Goal: Task Accomplishment & Management: Use online tool/utility

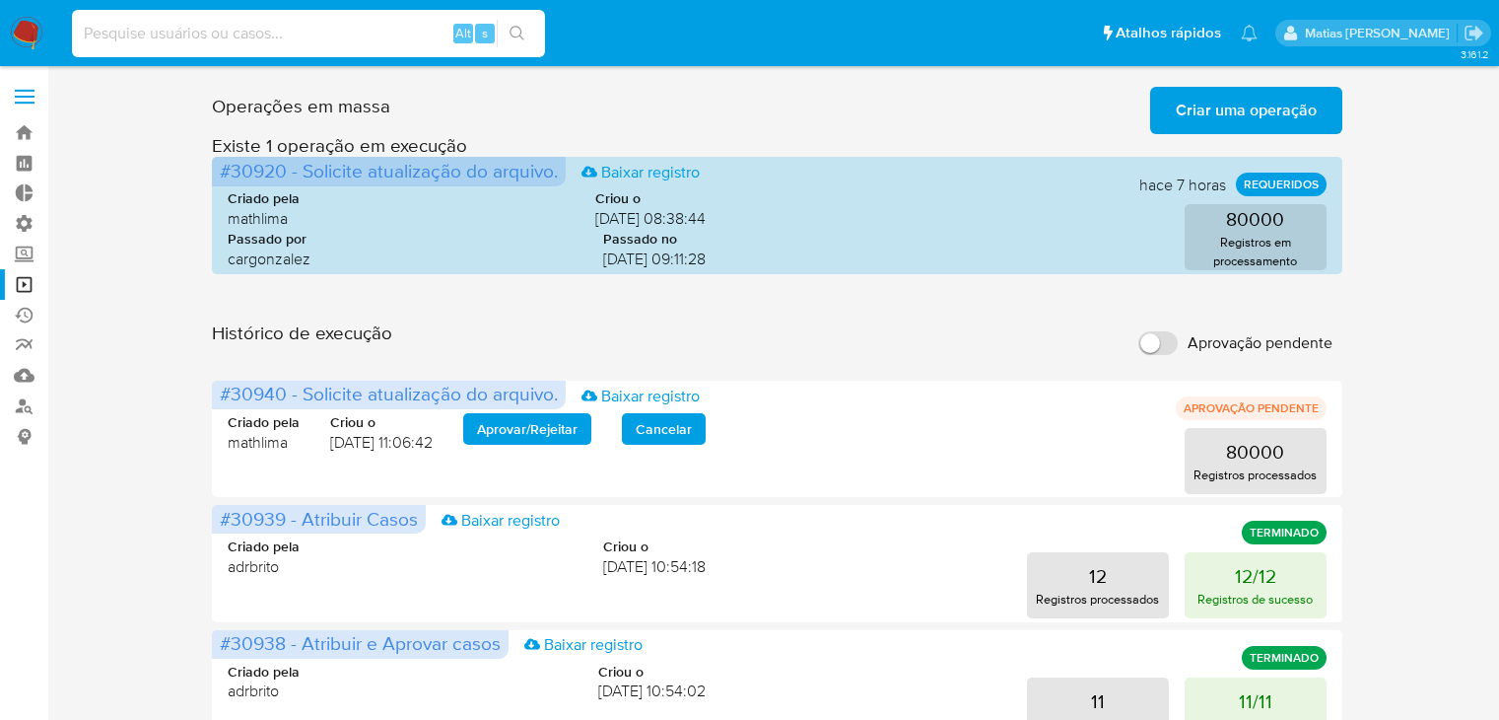
click at [263, 32] on input at bounding box center [308, 34] width 473 height 26
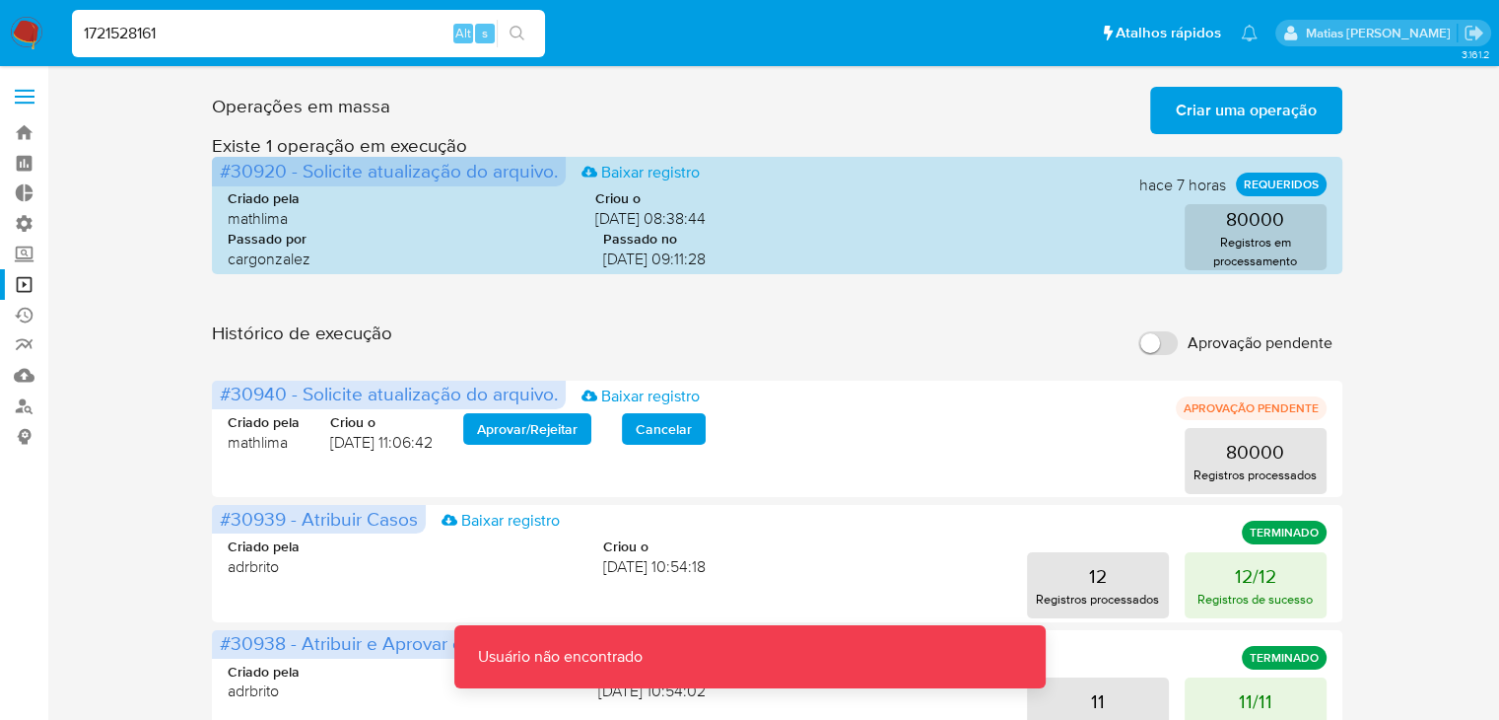
click at [263, 32] on input "1721528161" at bounding box center [308, 34] width 473 height 26
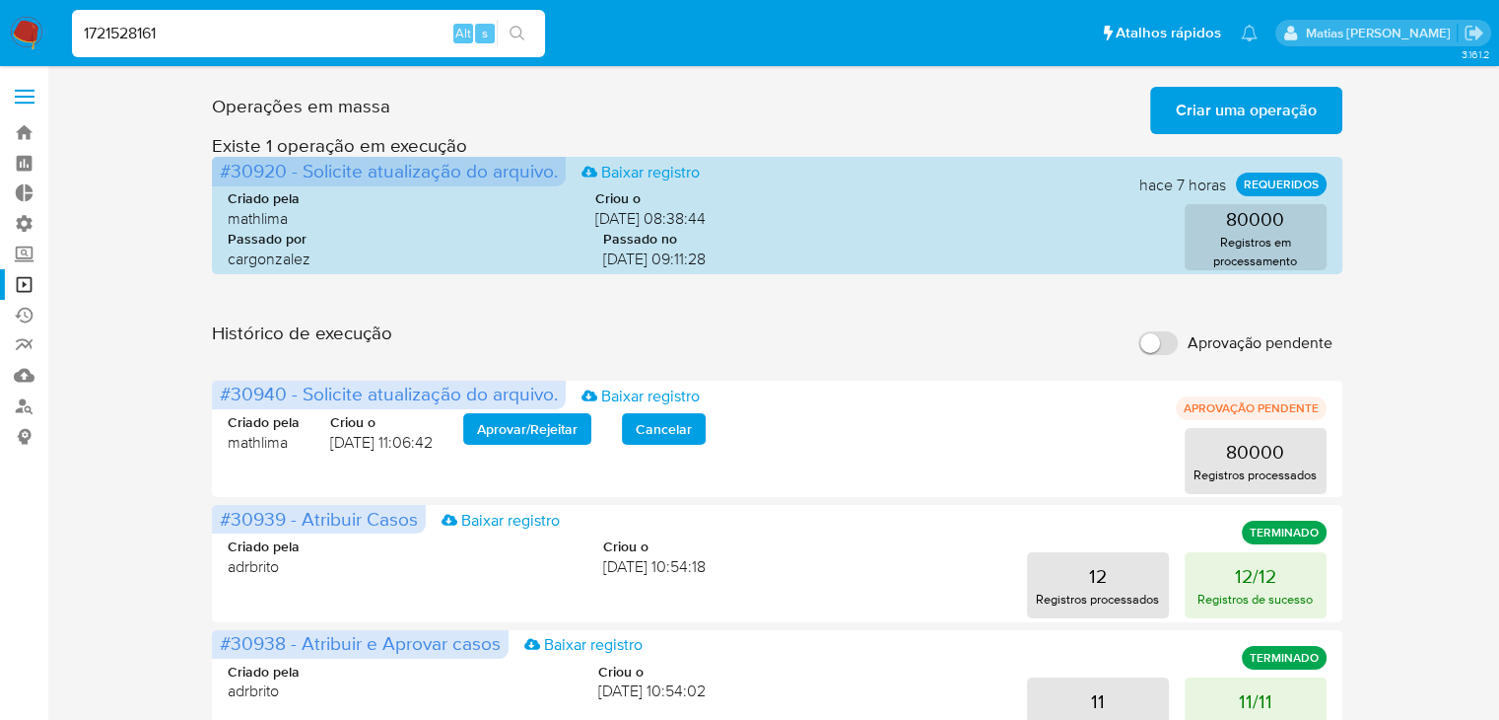
type input "1721528161"
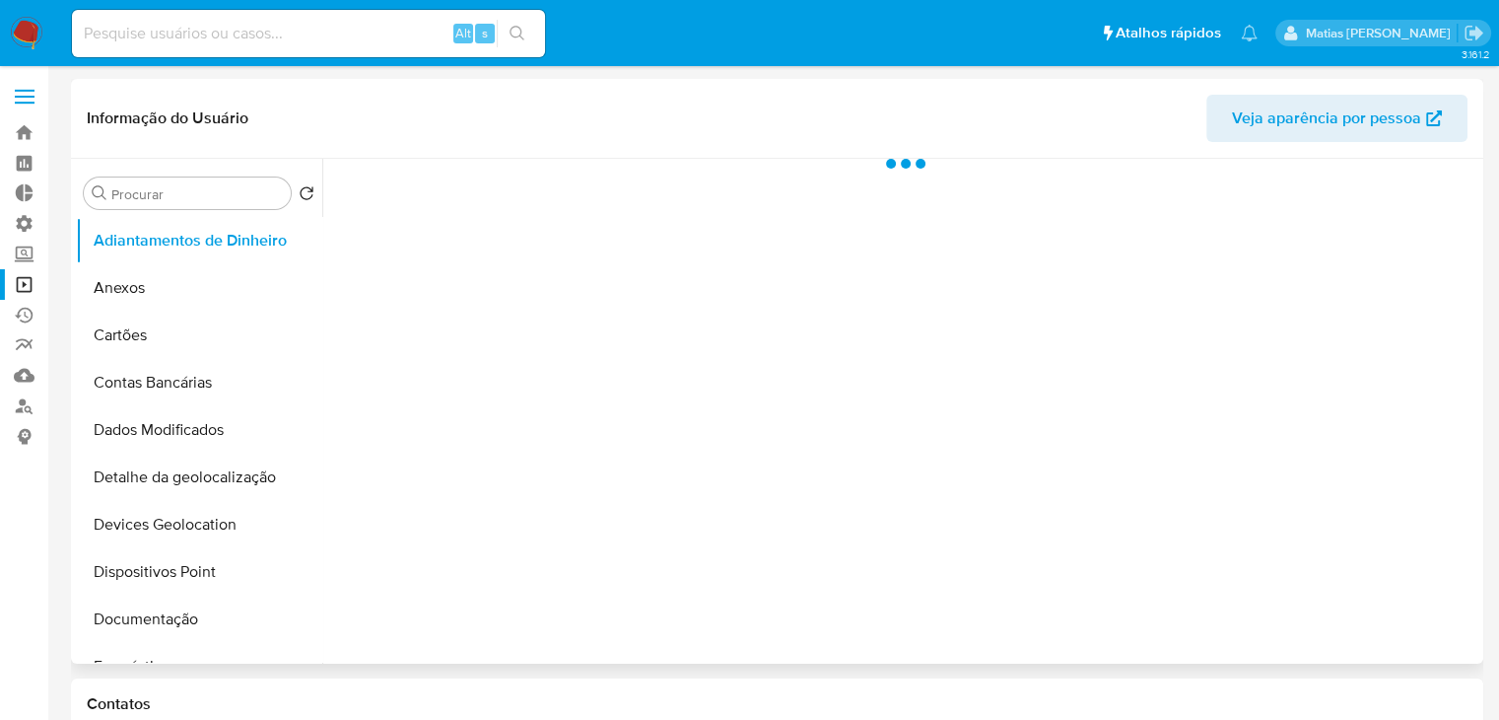
select select "10"
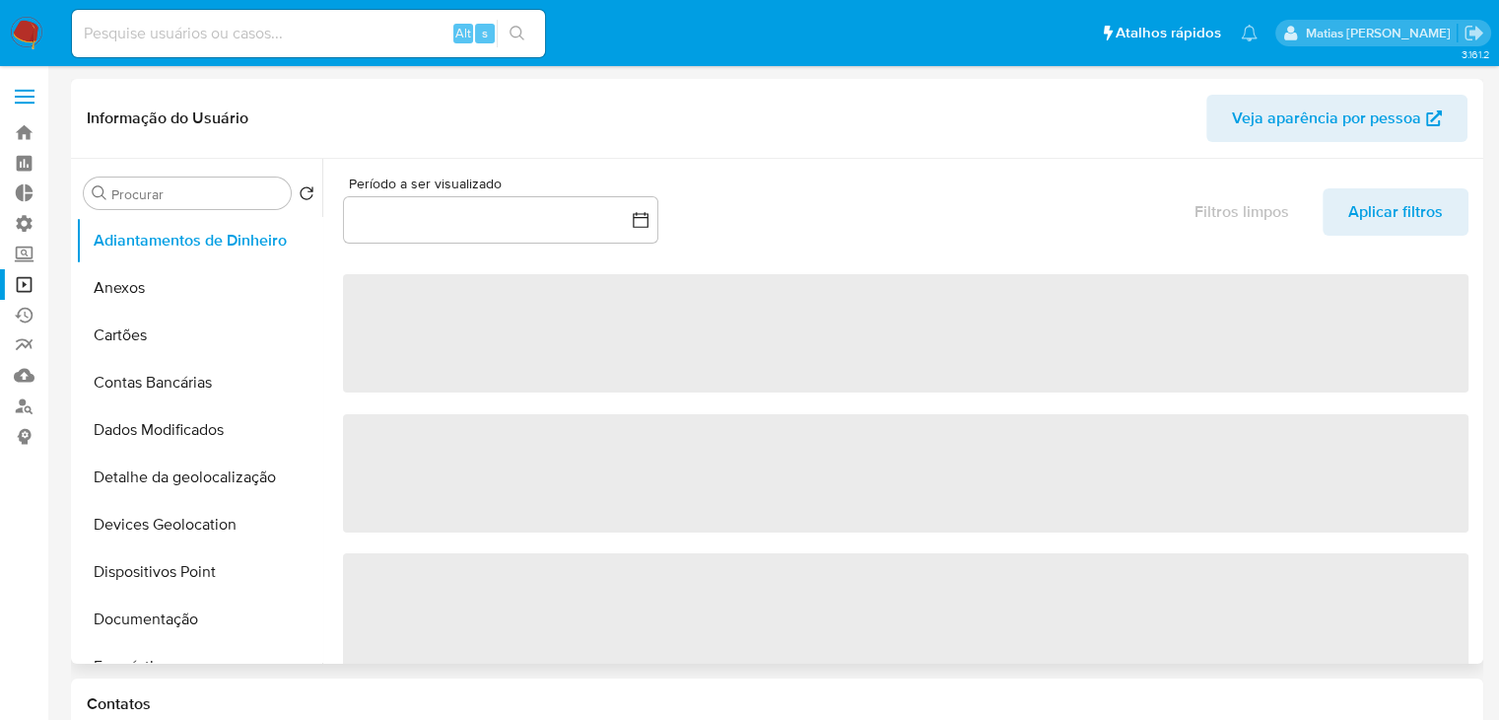
scroll to position [351, 0]
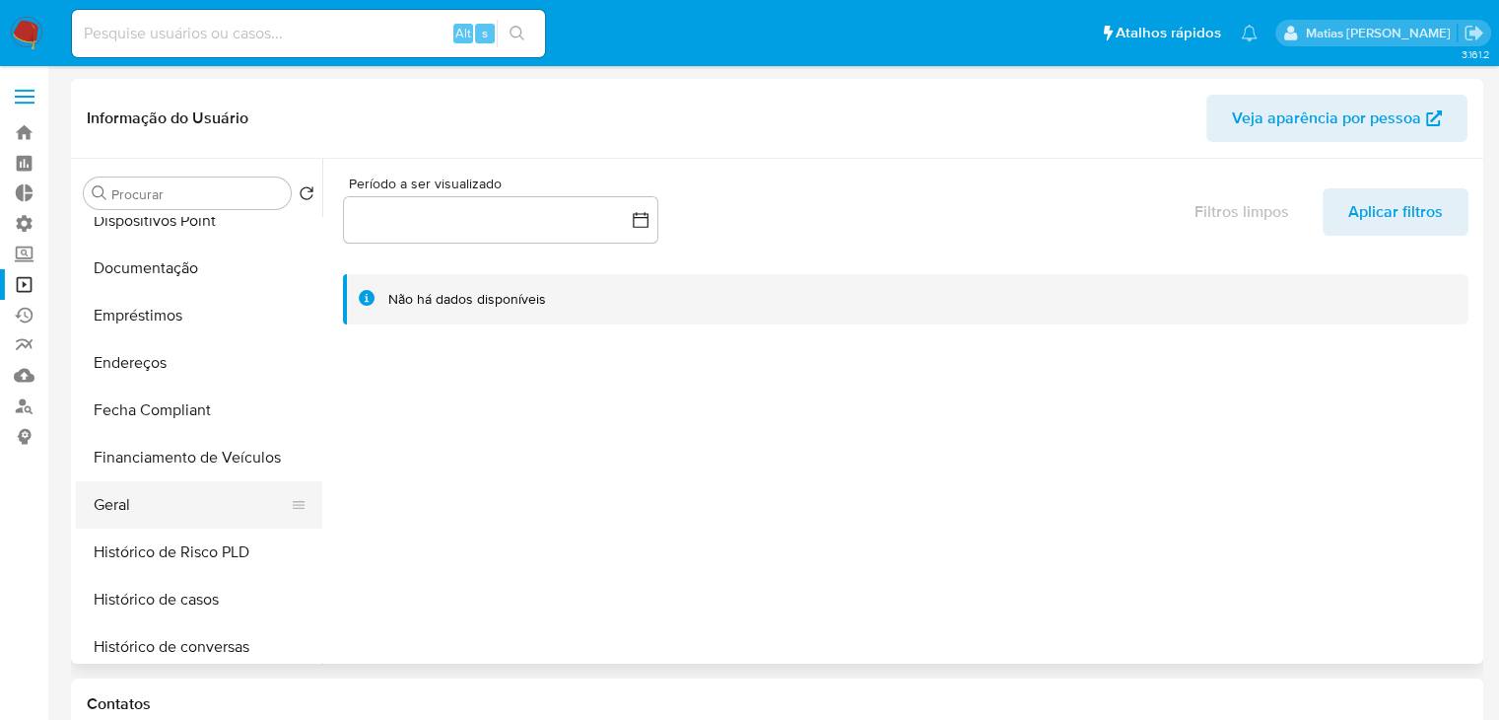
click at [241, 515] on button "Geral" at bounding box center [191, 504] width 231 height 47
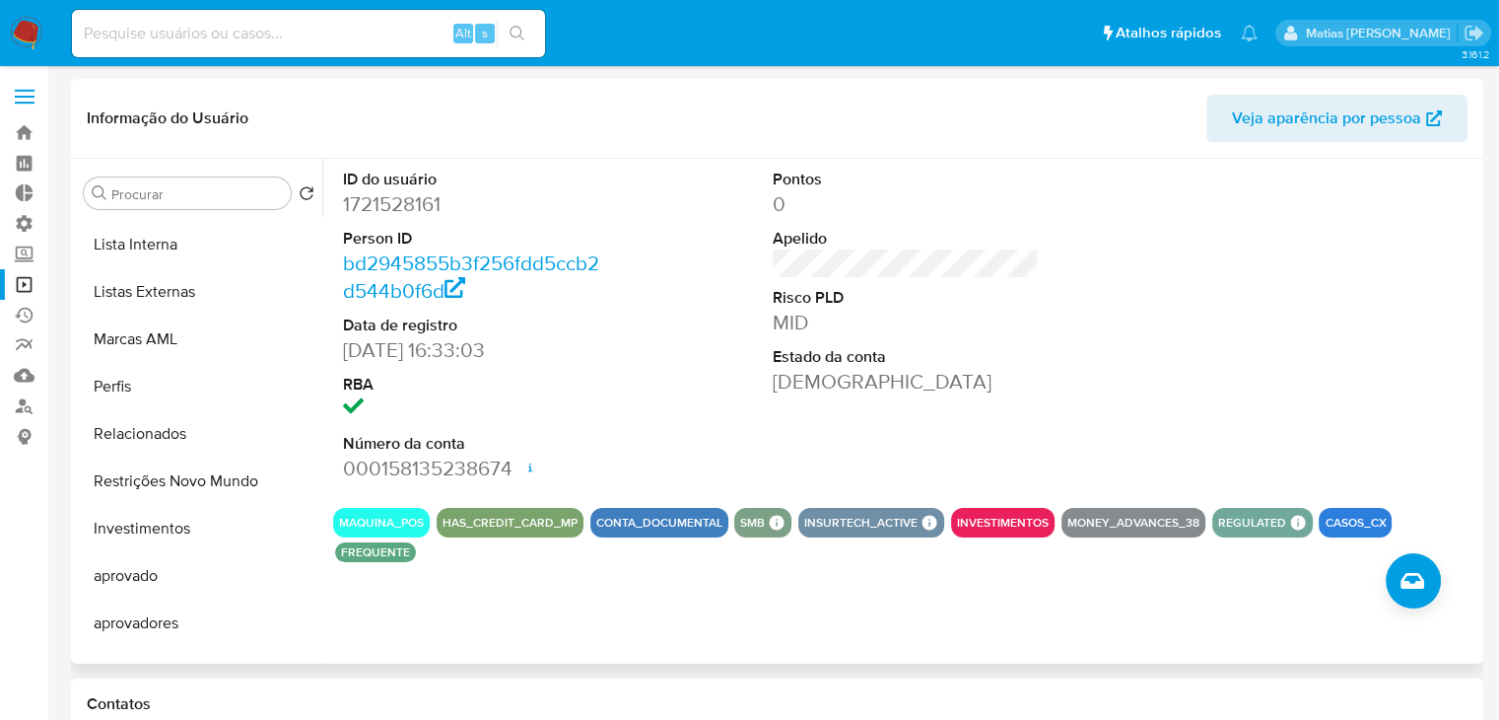
scroll to position [1021, 0]
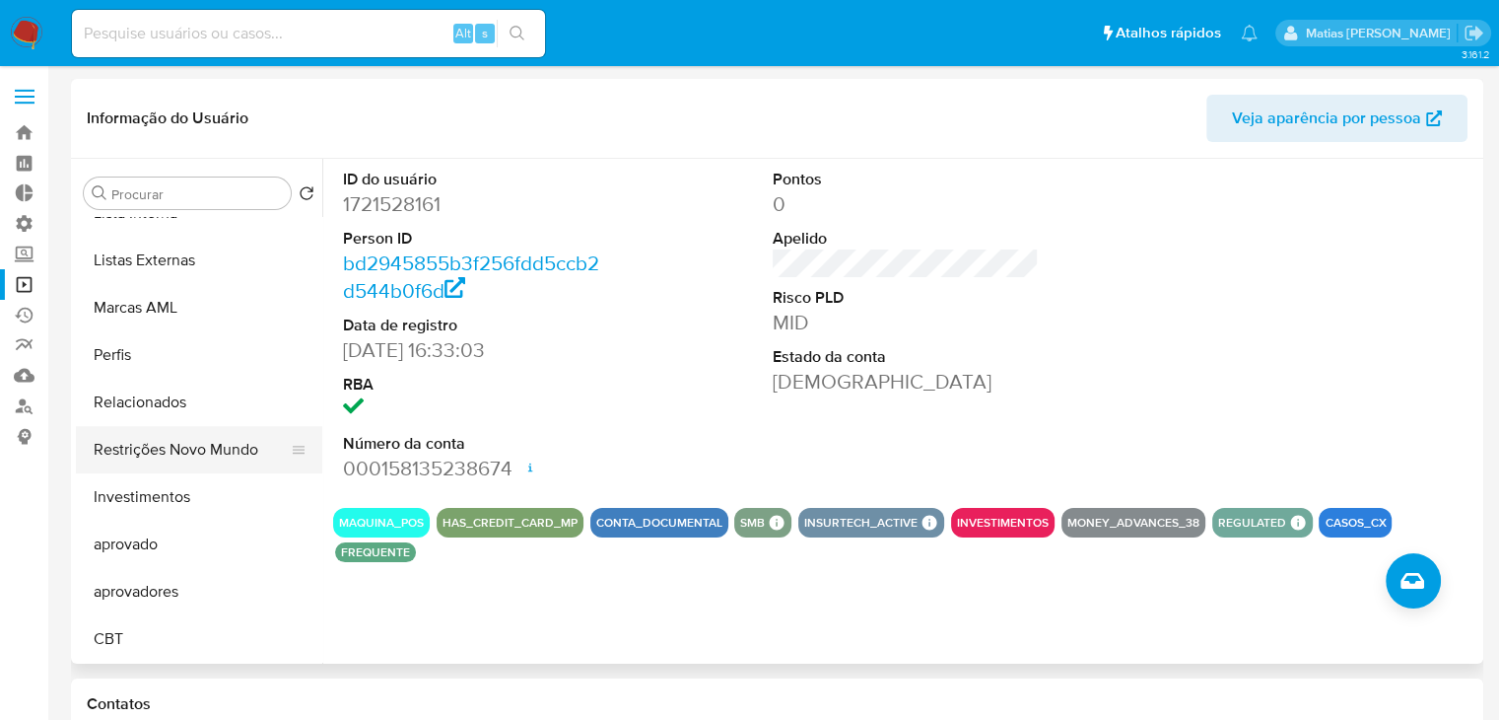
click at [223, 442] on button "Restrições Novo Mundo" at bounding box center [191, 449] width 231 height 47
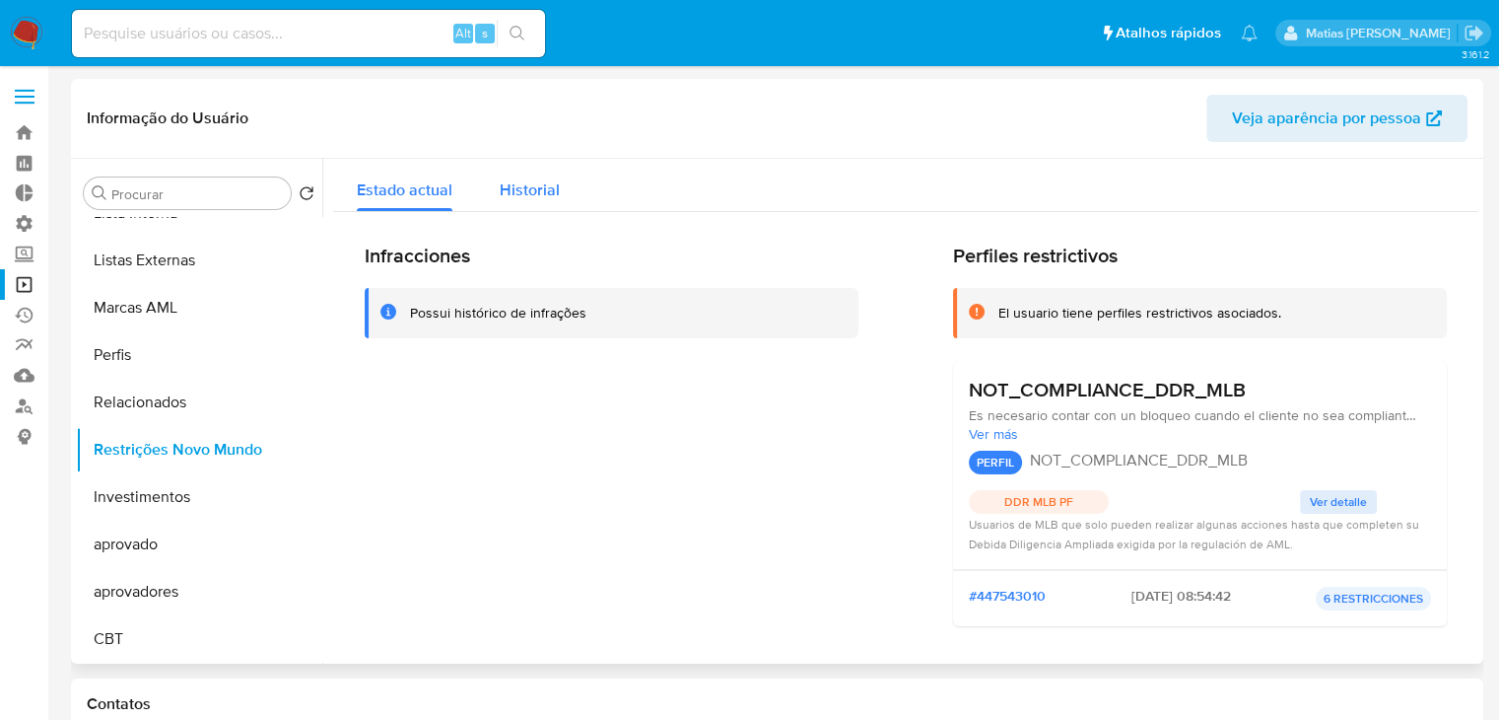
click at [556, 190] on span "Historial" at bounding box center [530, 189] width 60 height 23
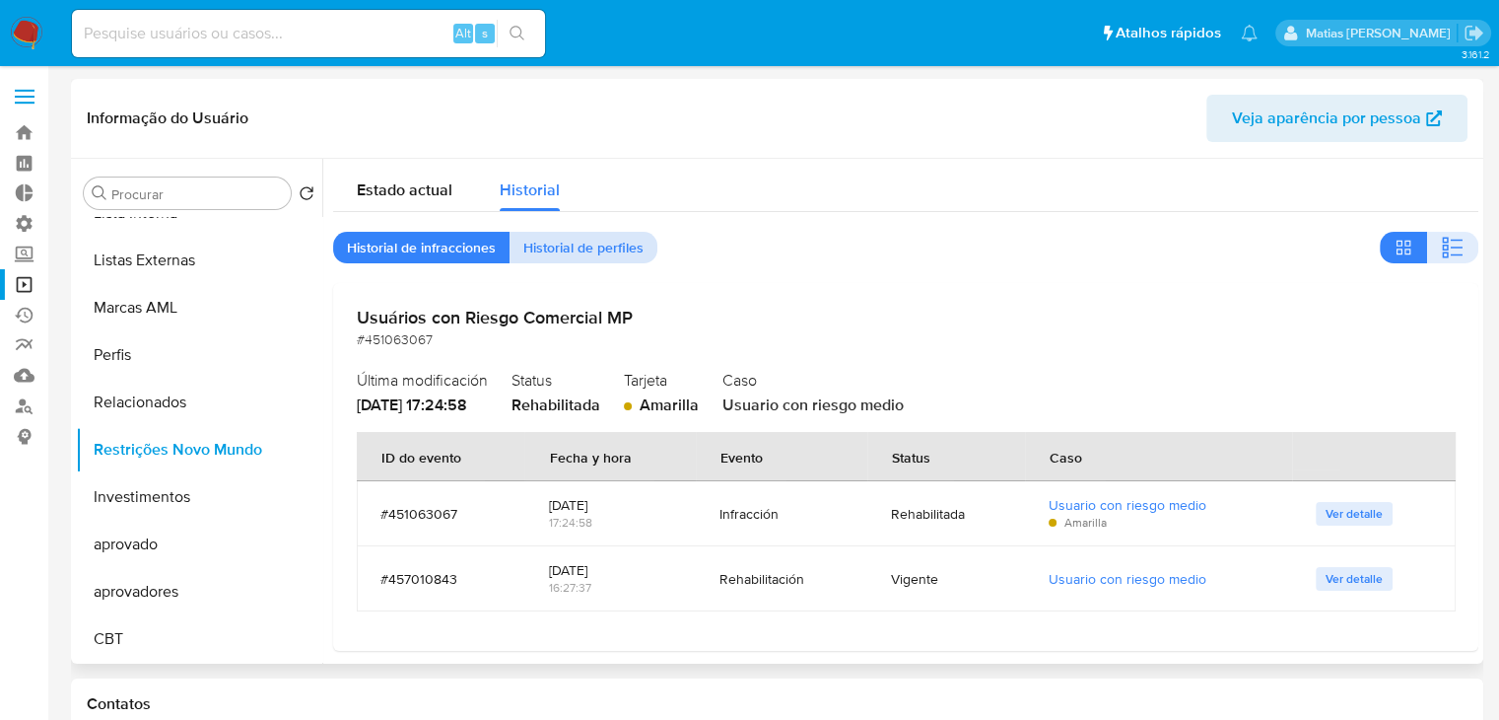
click at [629, 251] on span "Historial de perfiles" at bounding box center [583, 248] width 120 height 28
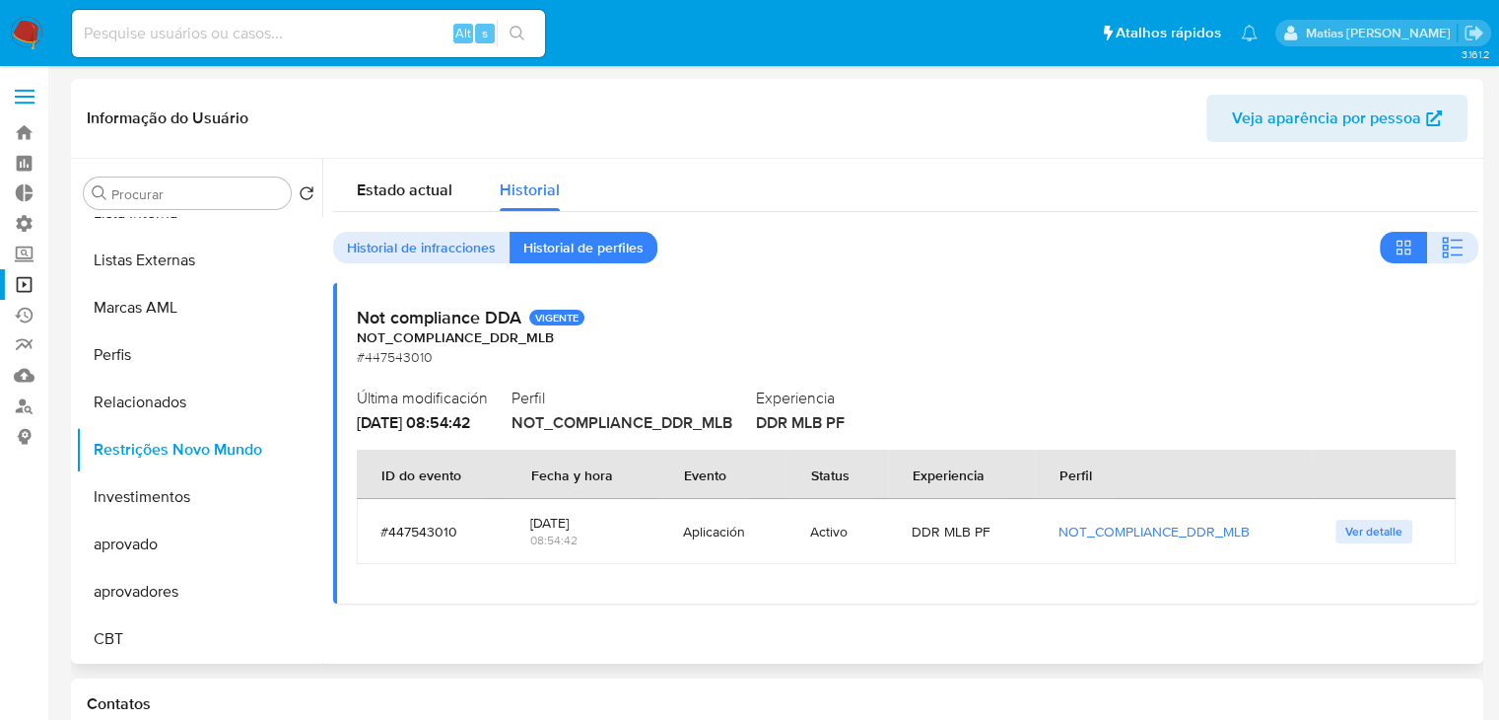
drag, startPoint x: 322, startPoint y: 547, endPoint x: 321, endPoint y: 363, distance: 184.3
click at [321, 363] on div "Procurar Retornar ao pedido padrão Adiantamentos de Dinheiro Anexos Cartões Con…" at bounding box center [777, 411] width 1403 height 505
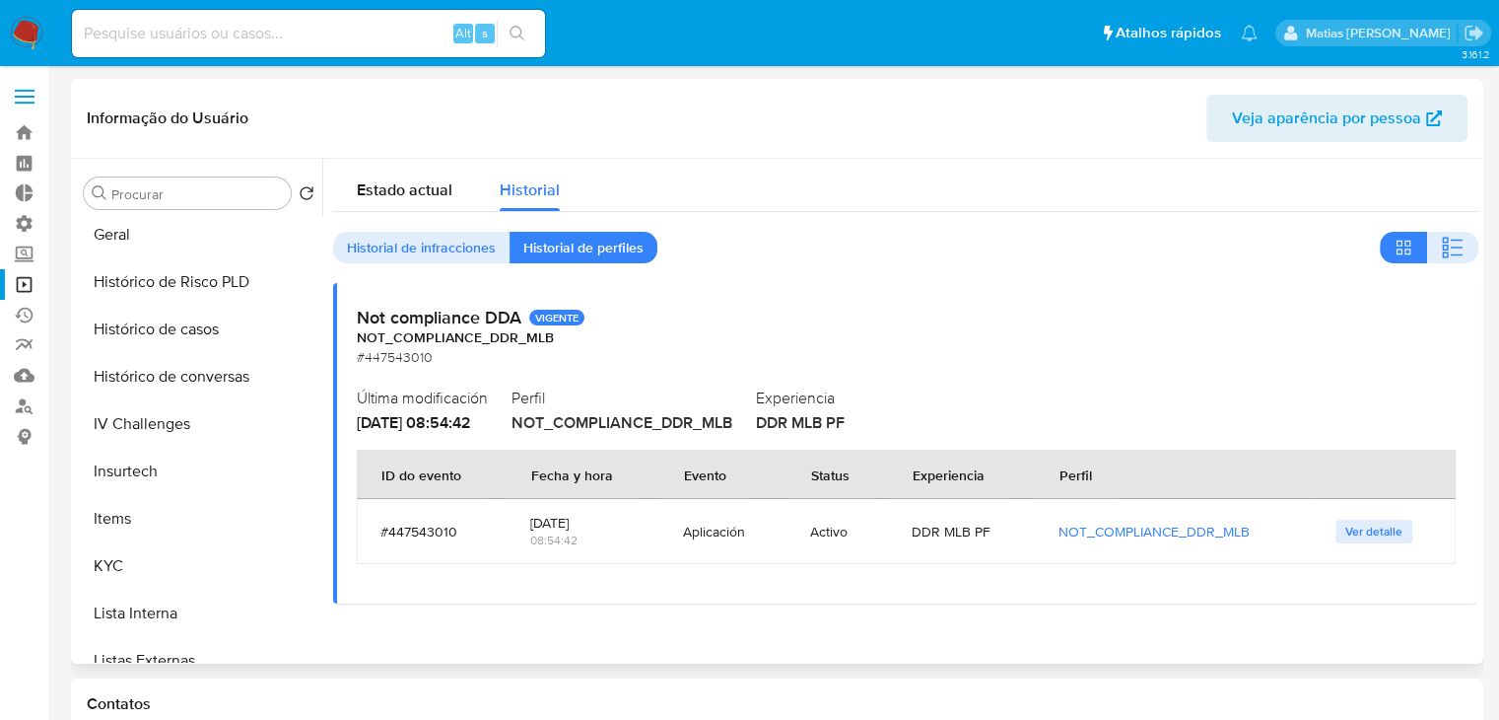
scroll to position [630, 0]
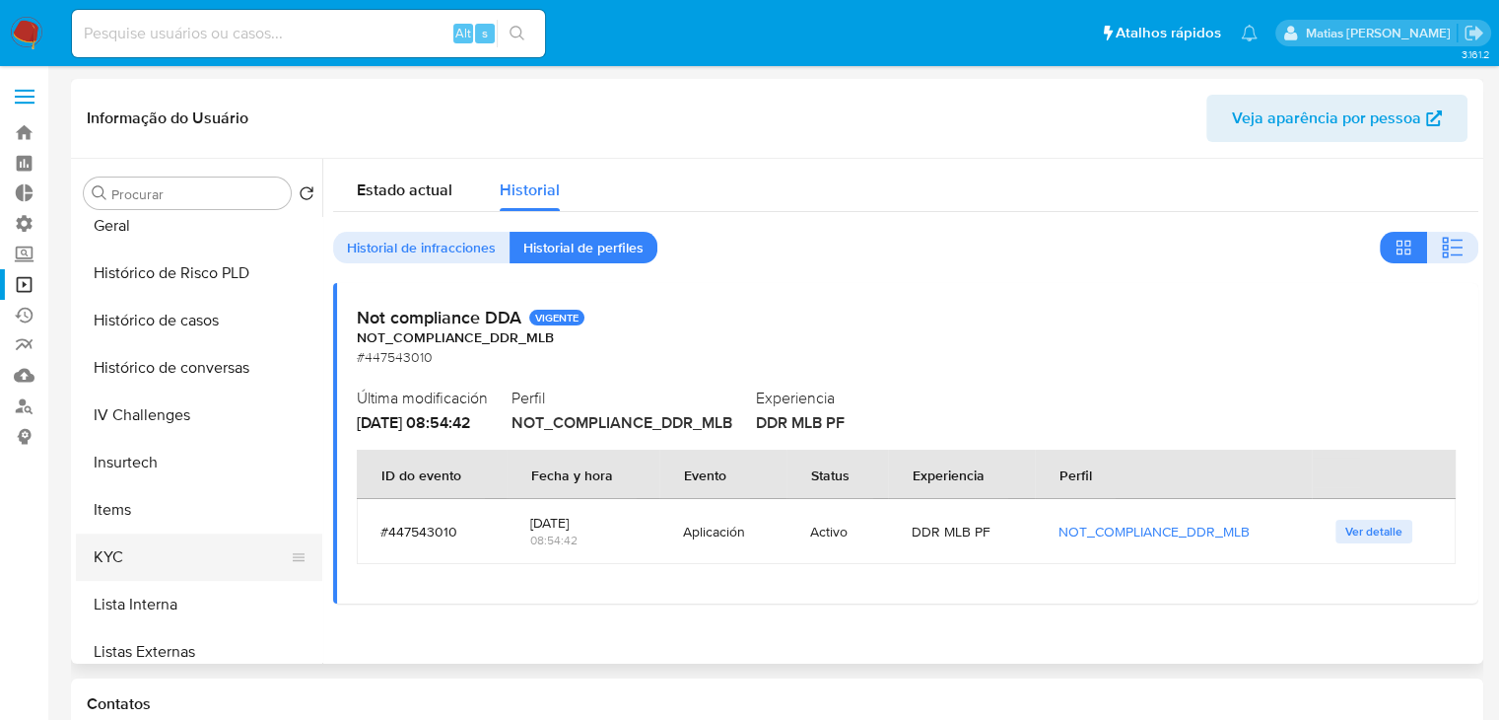
click at [224, 565] on button "KYC" at bounding box center [191, 556] width 231 height 47
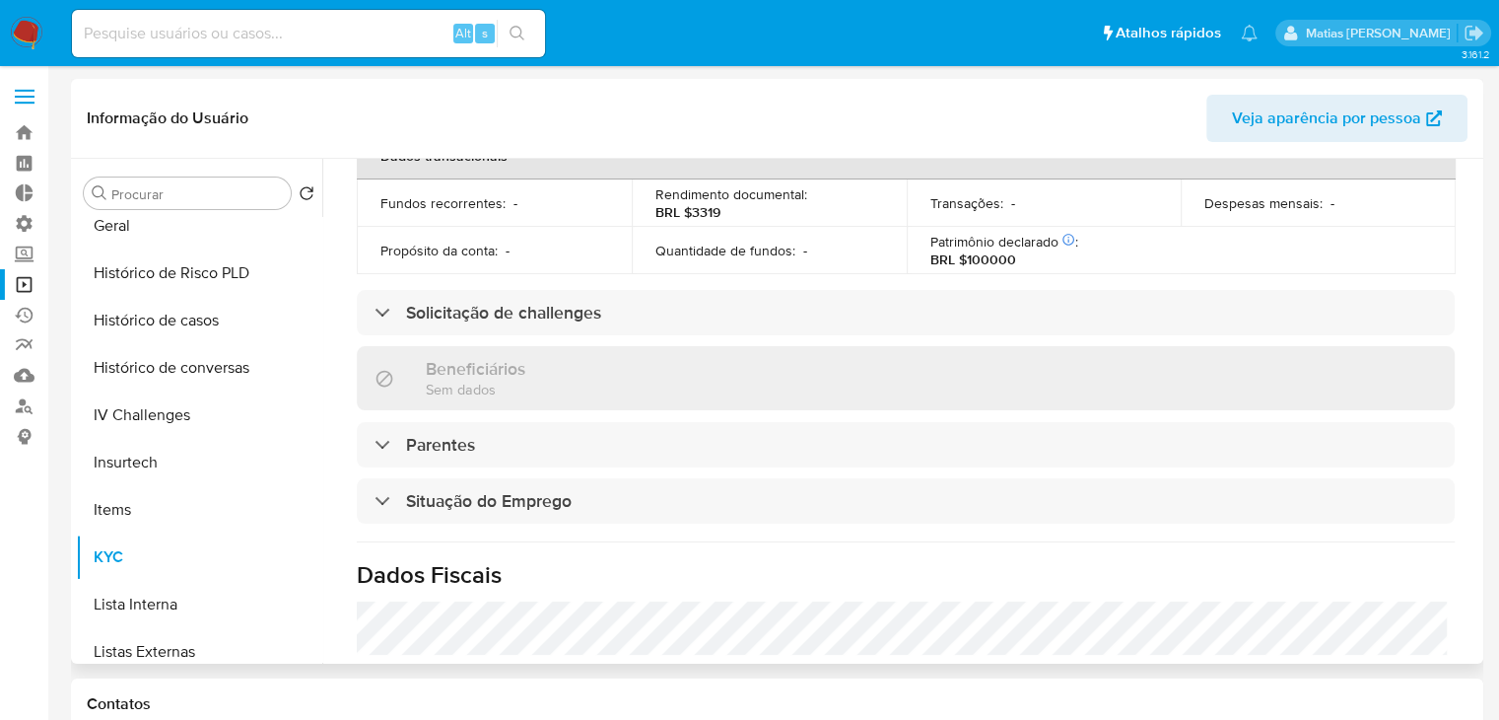
scroll to position [603, 0]
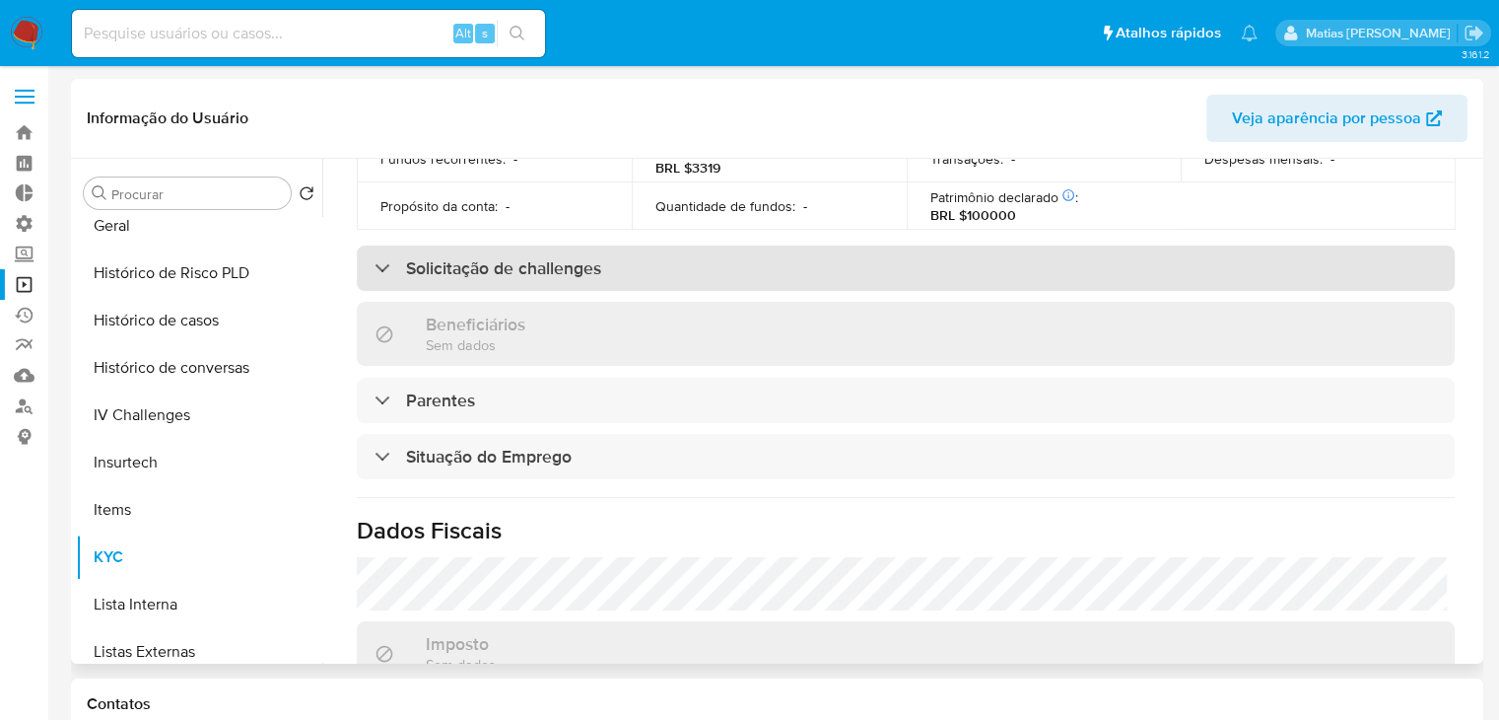
click at [1006, 266] on div "Solicitação de challenges" at bounding box center [906, 267] width 1098 height 45
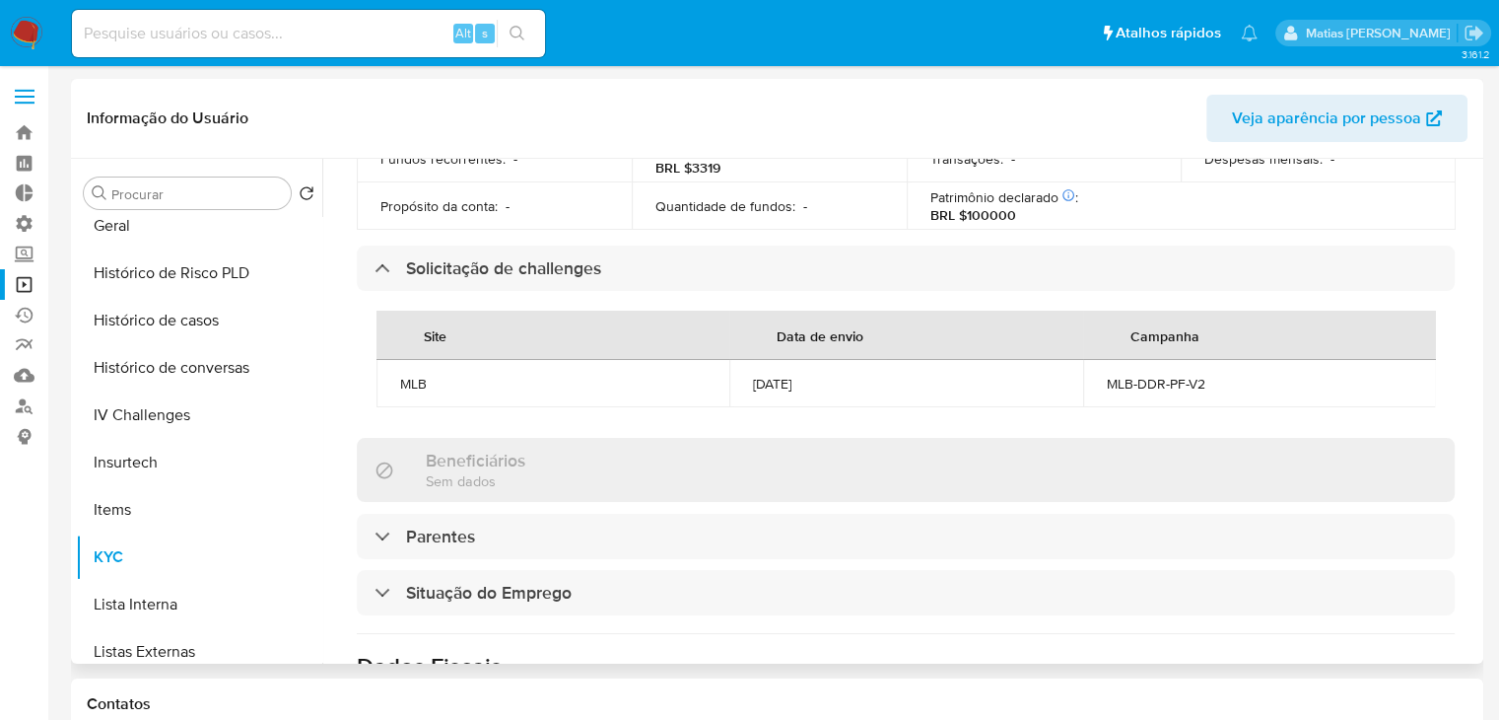
scroll to position [0, 0]
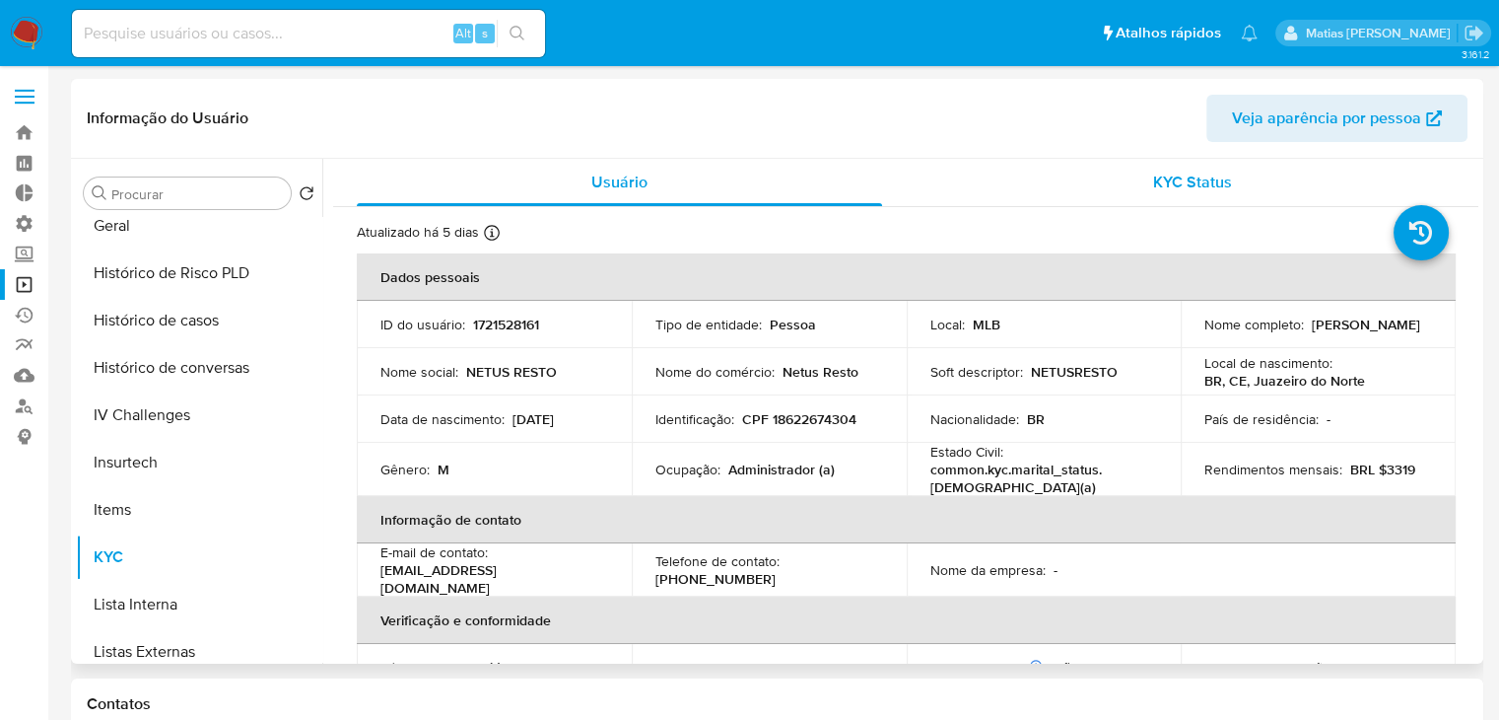
click at [1187, 186] on span "KYC Status" at bounding box center [1192, 182] width 79 height 23
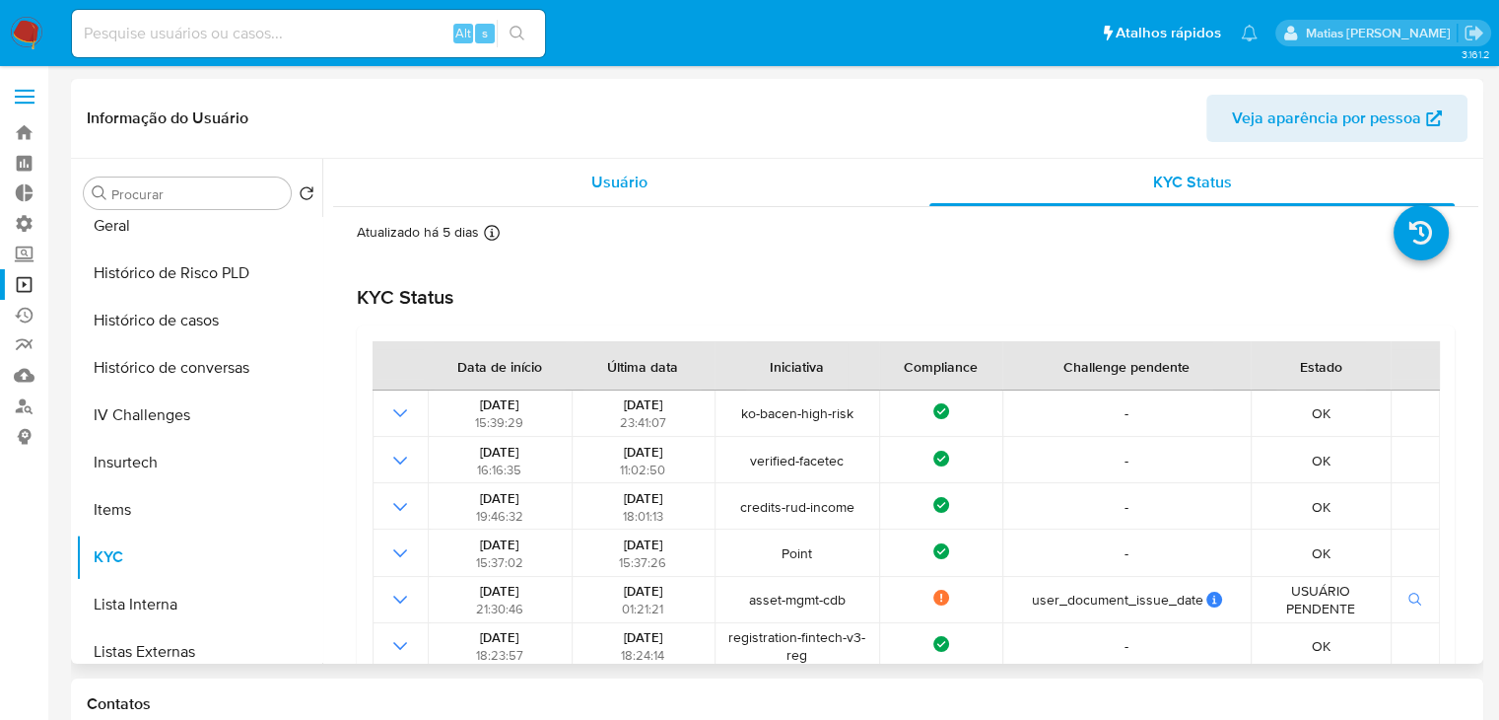
click at [615, 193] on span "Usuário" at bounding box center [619, 182] width 56 height 23
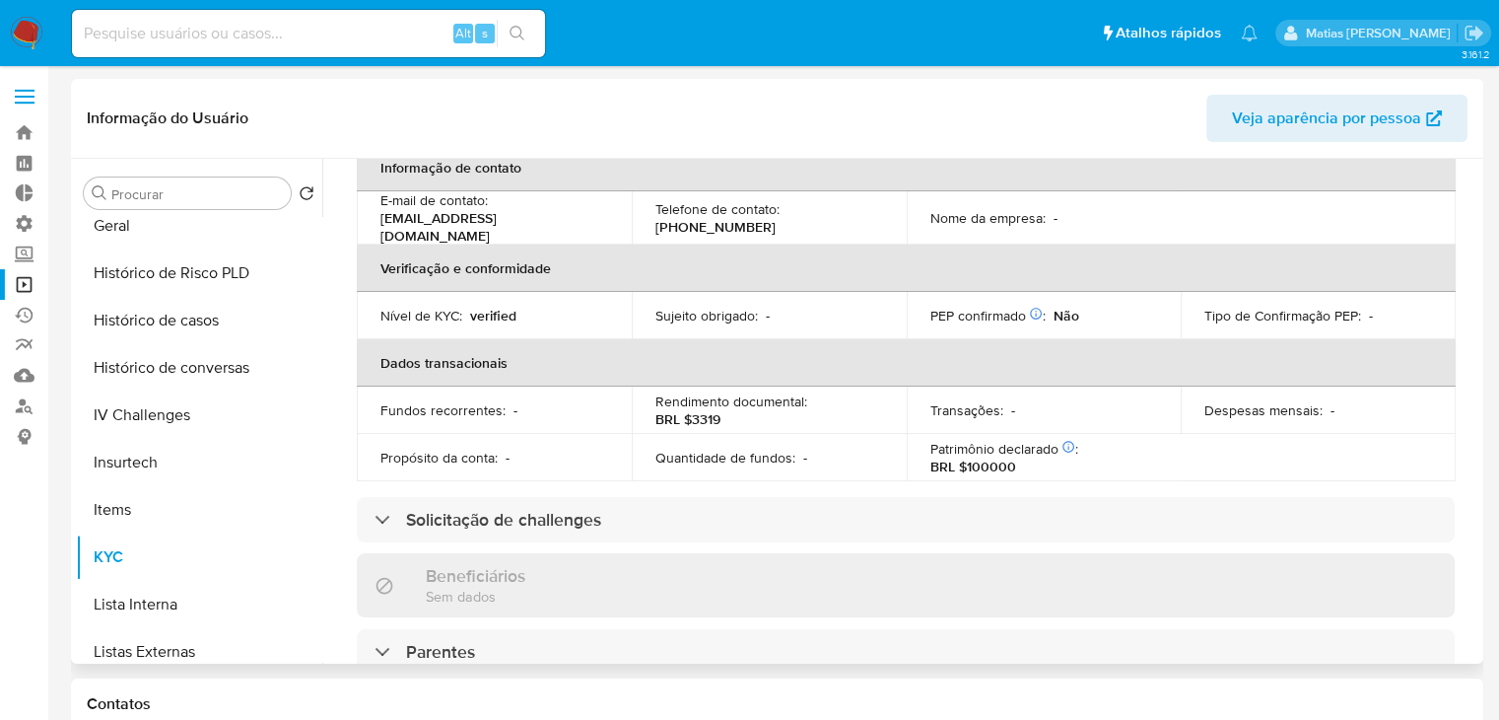
scroll to position [442, 0]
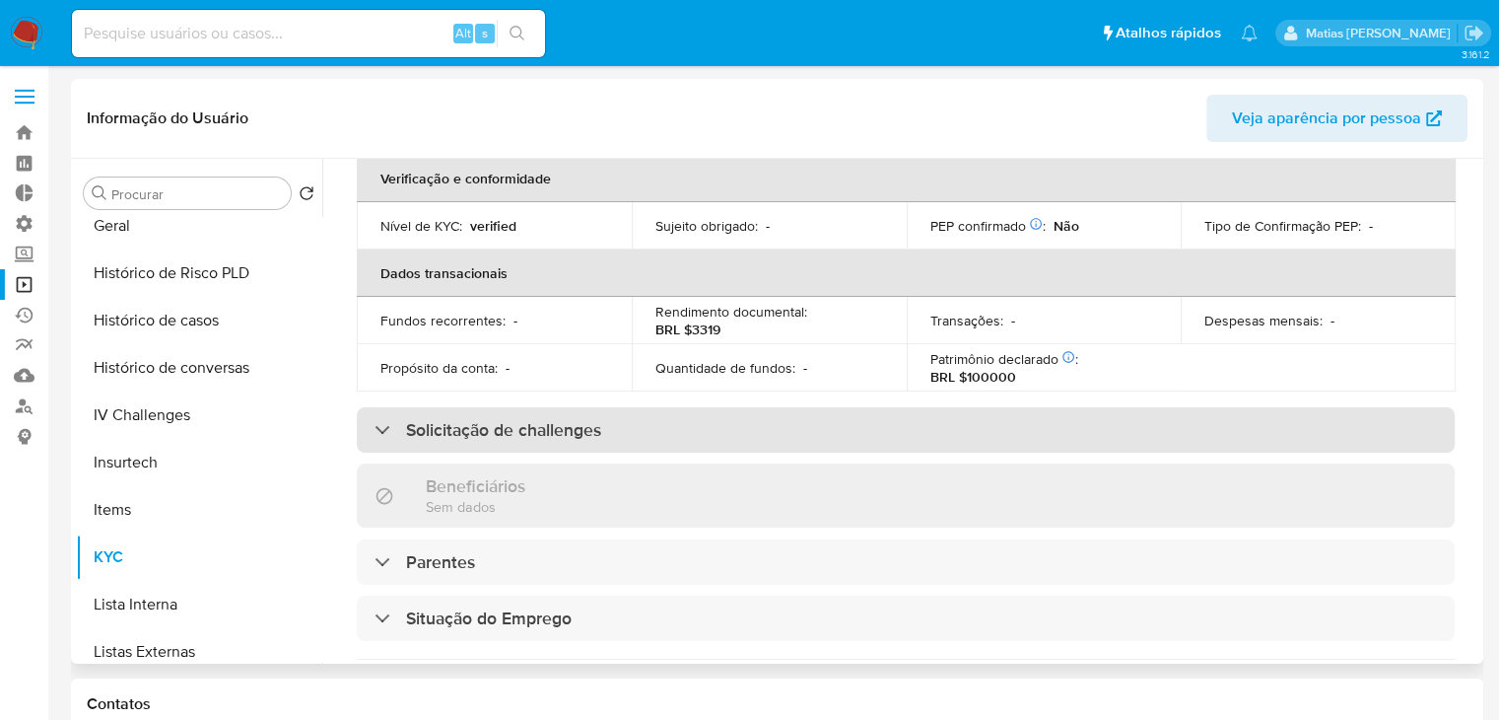
click at [1031, 431] on div "Solicitação de challenges" at bounding box center [906, 429] width 1098 height 45
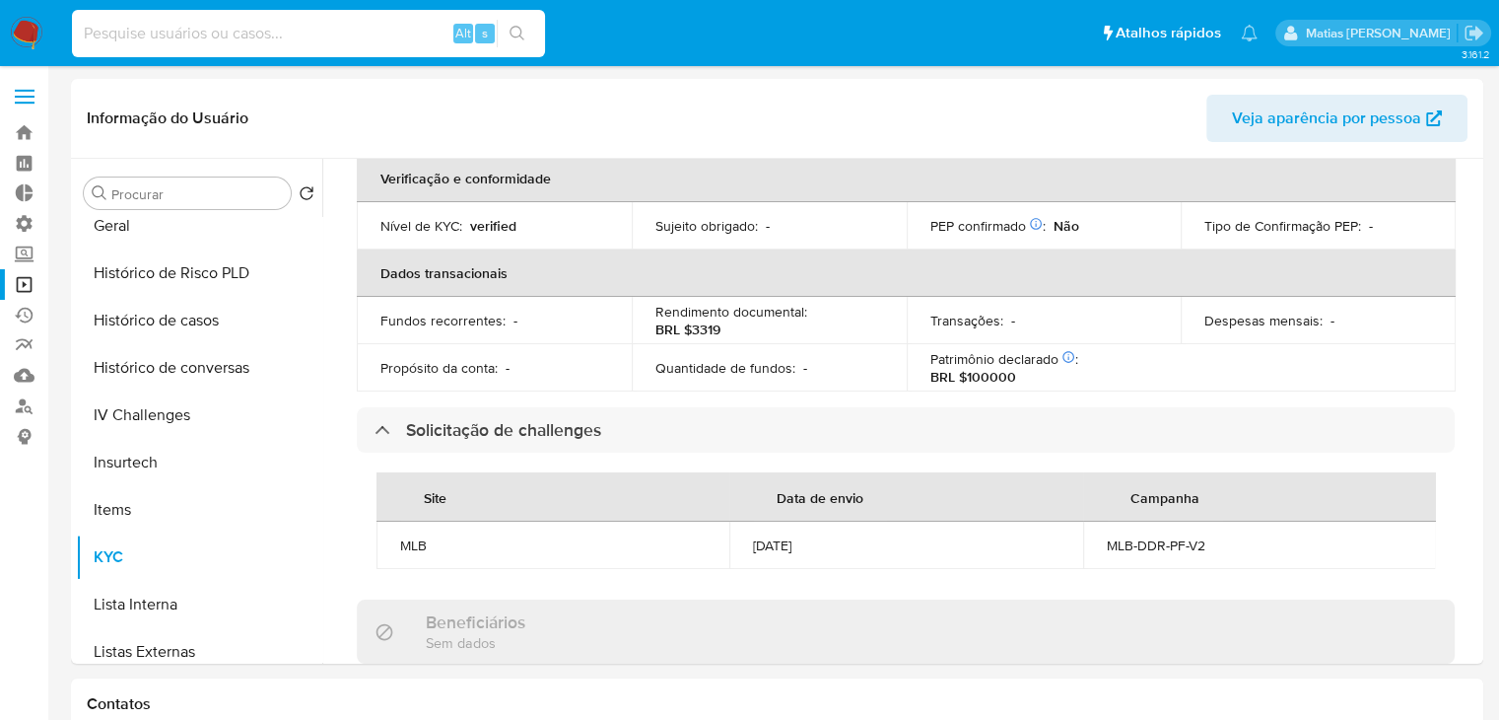
click at [373, 38] on input at bounding box center [308, 34] width 473 height 26
click at [350, 29] on input at bounding box center [308, 34] width 473 height 26
paste input "1721528161"
type input "1721528161"
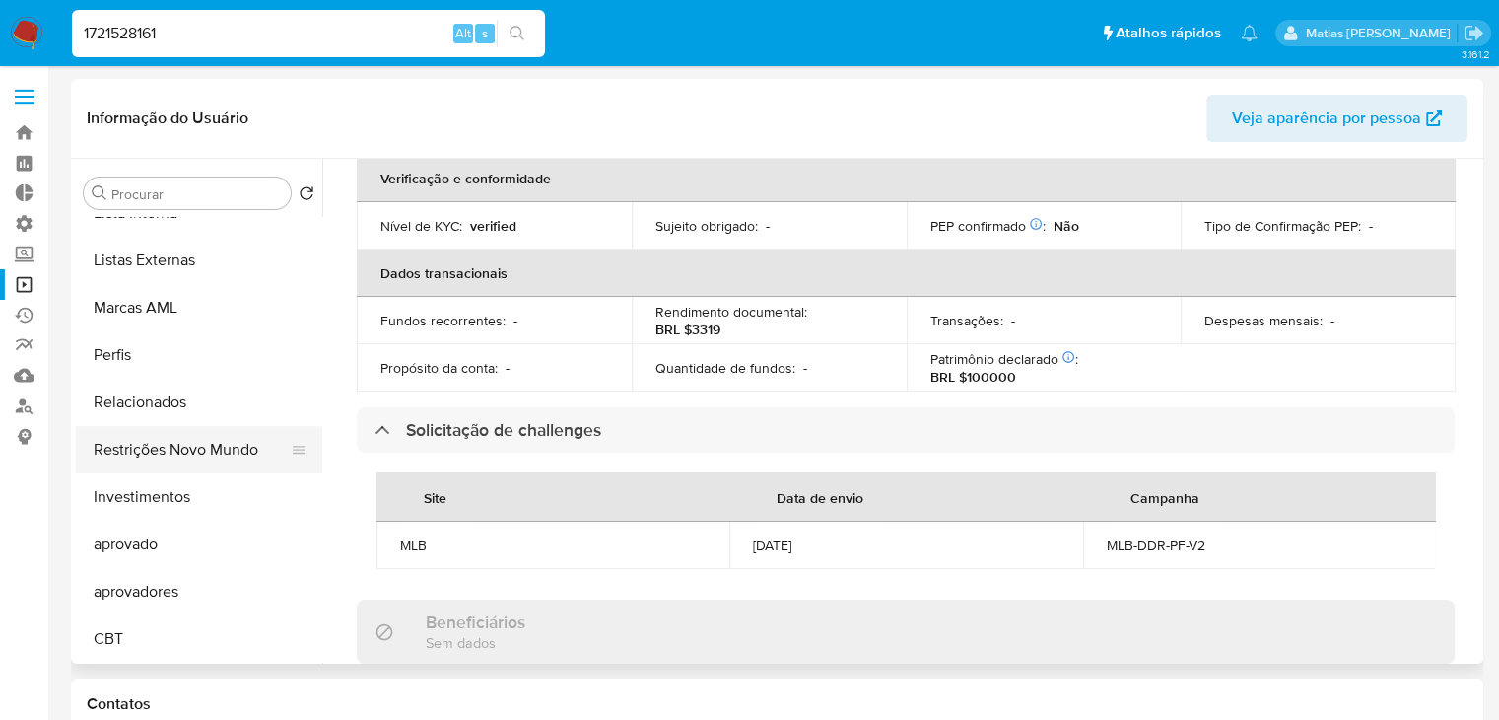
click at [172, 444] on button "Restrições Novo Mundo" at bounding box center [191, 449] width 231 height 47
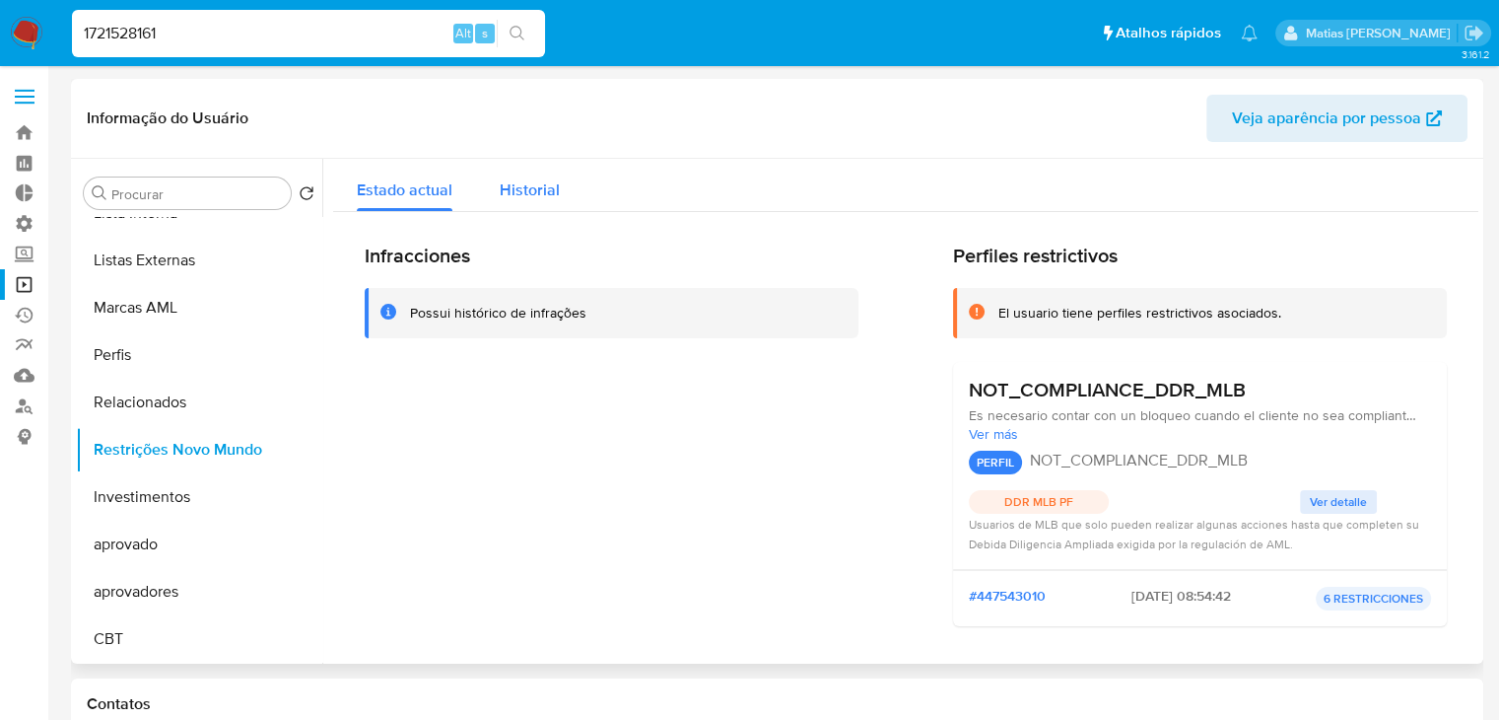
click at [522, 190] on span "Historial" at bounding box center [530, 189] width 60 height 23
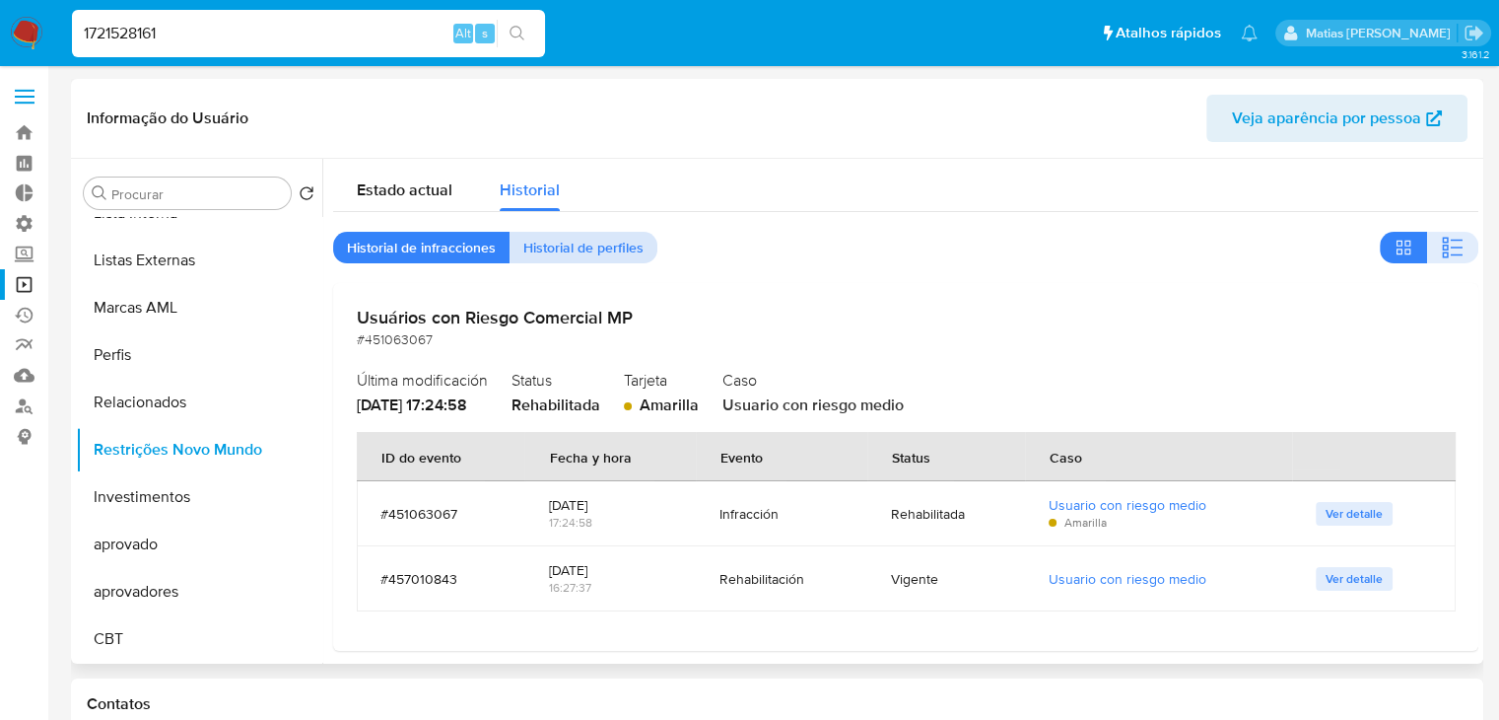
click at [590, 243] on span "Historial de perfiles" at bounding box center [583, 248] width 120 height 28
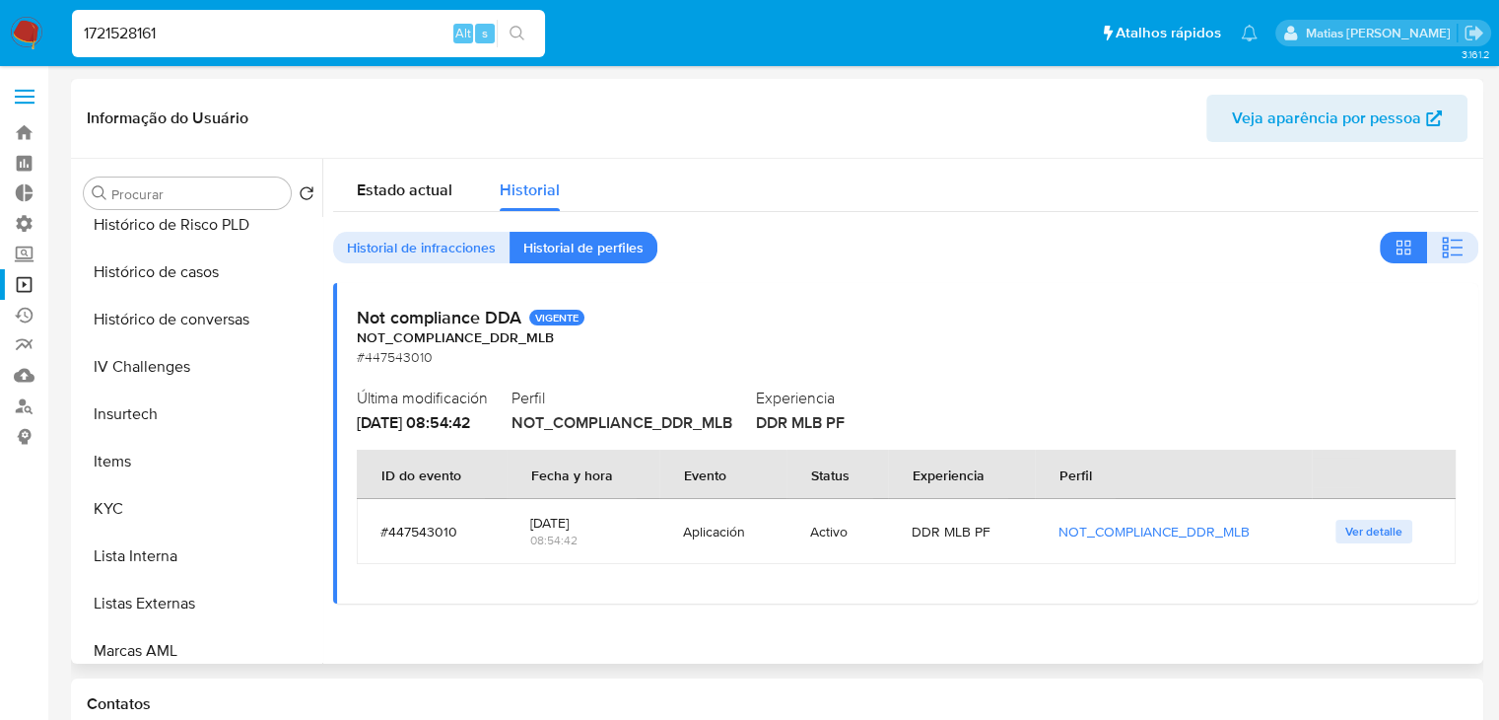
scroll to position [691, 0]
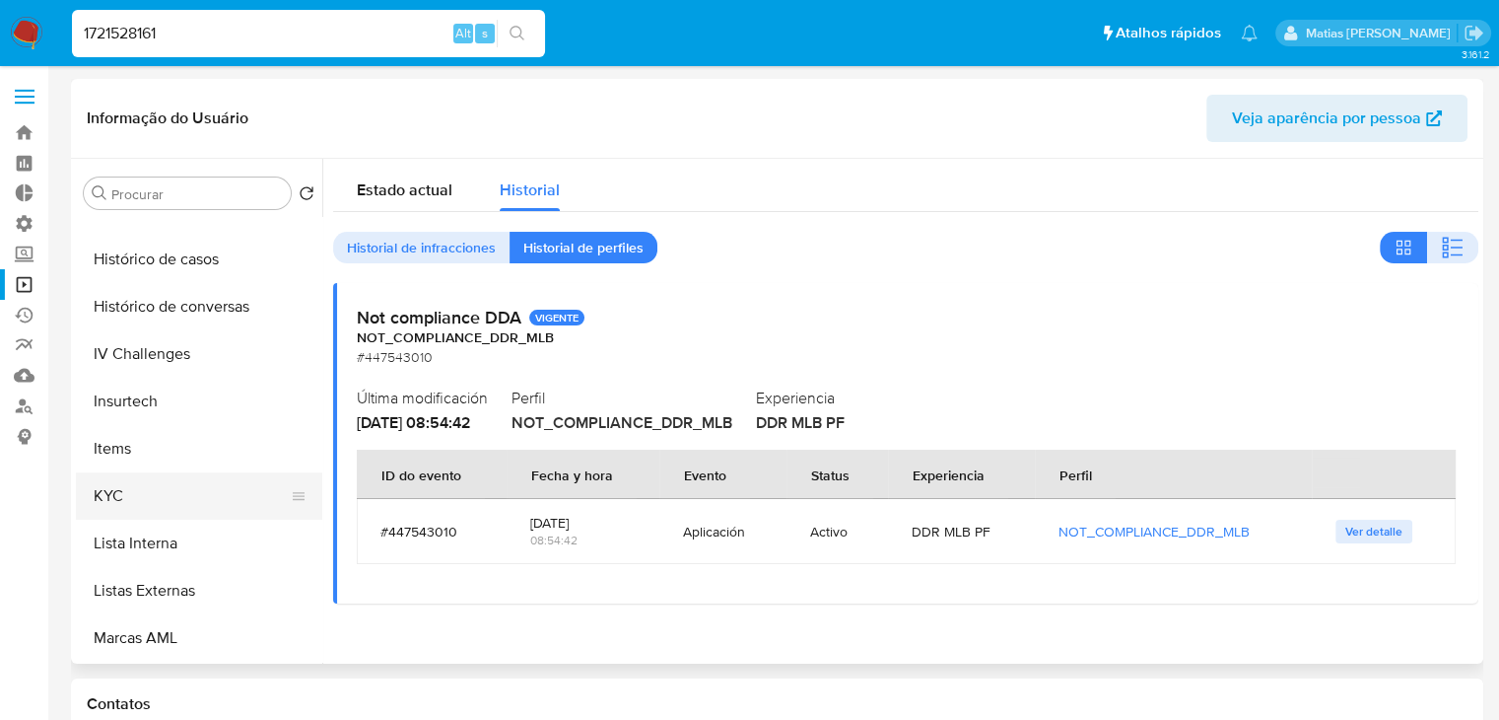
click at [194, 490] on button "KYC" at bounding box center [191, 495] width 231 height 47
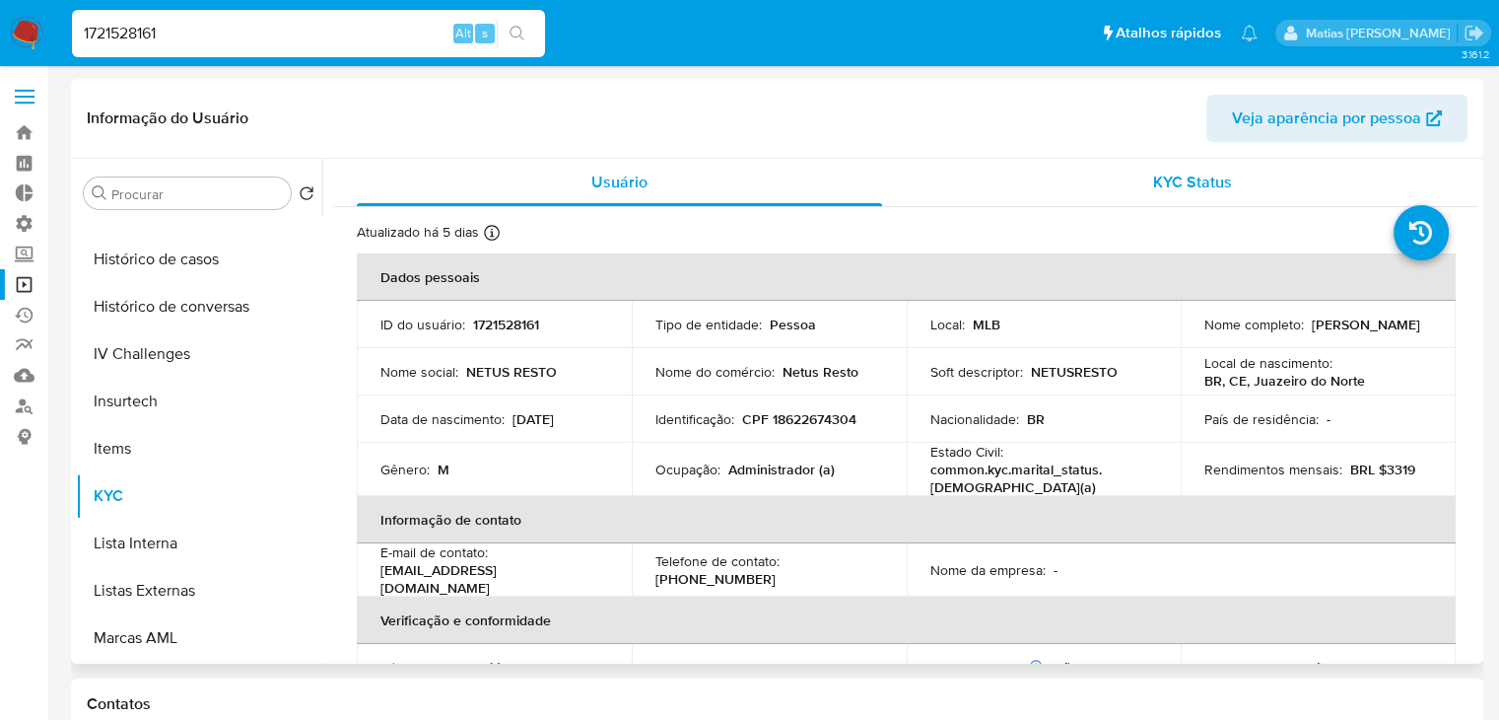
click at [1176, 175] on span "KYC Status" at bounding box center [1192, 182] width 79 height 23
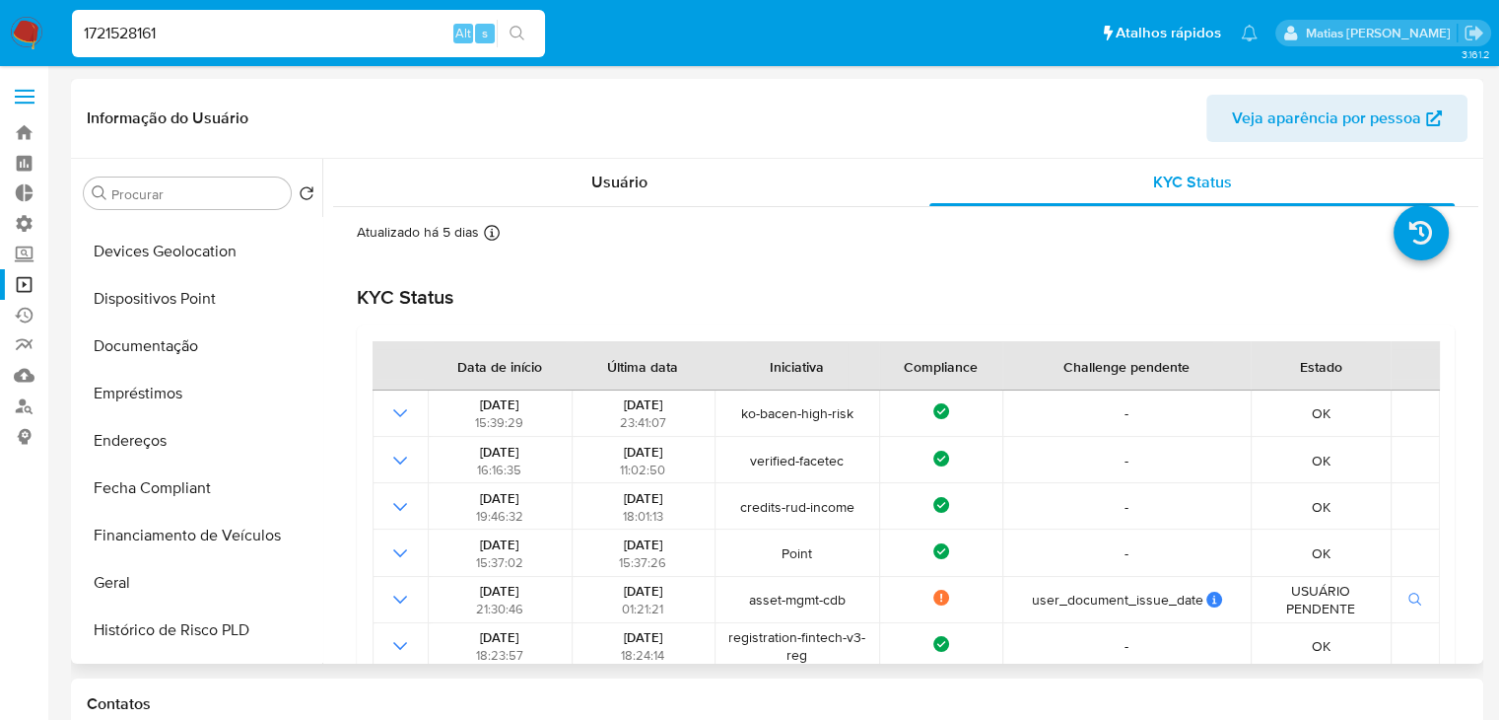
scroll to position [270, 0]
click at [291, 336] on div at bounding box center [299, 348] width 16 height 47
click at [205, 353] on button "Documentação" at bounding box center [191, 348] width 231 height 47
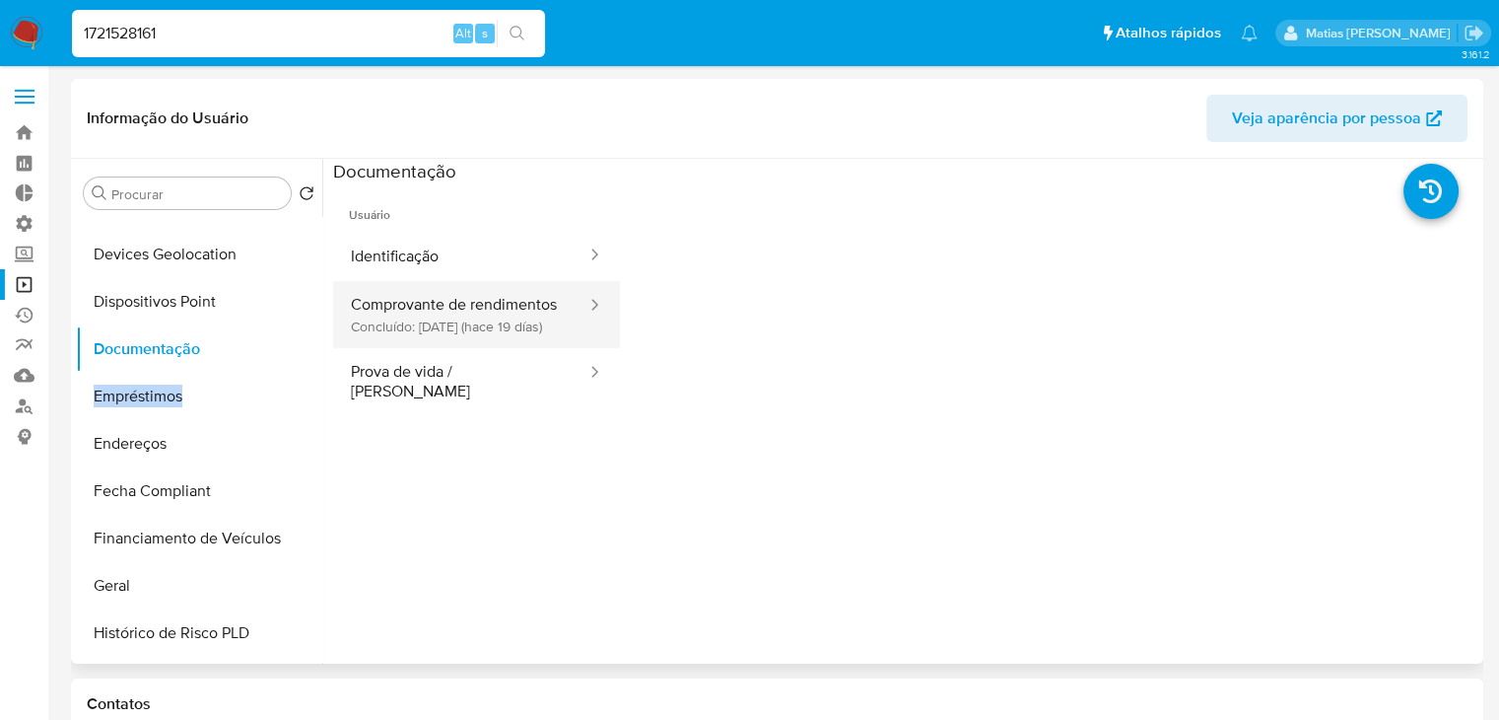
click at [416, 348] on button "Comprovante de rendimentos Concluído: 10/09/2025 (hace 19 días)" at bounding box center [460, 314] width 255 height 67
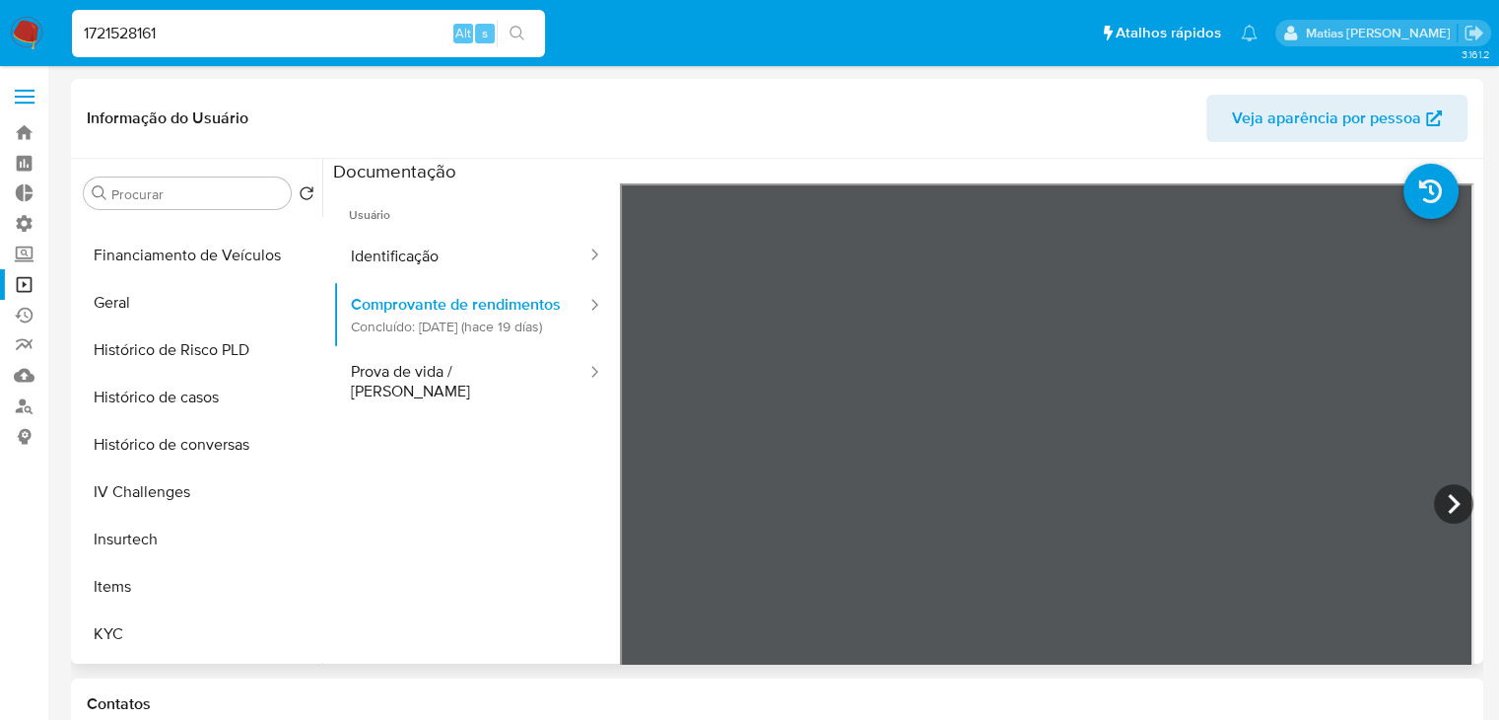
scroll to position [583, 0]
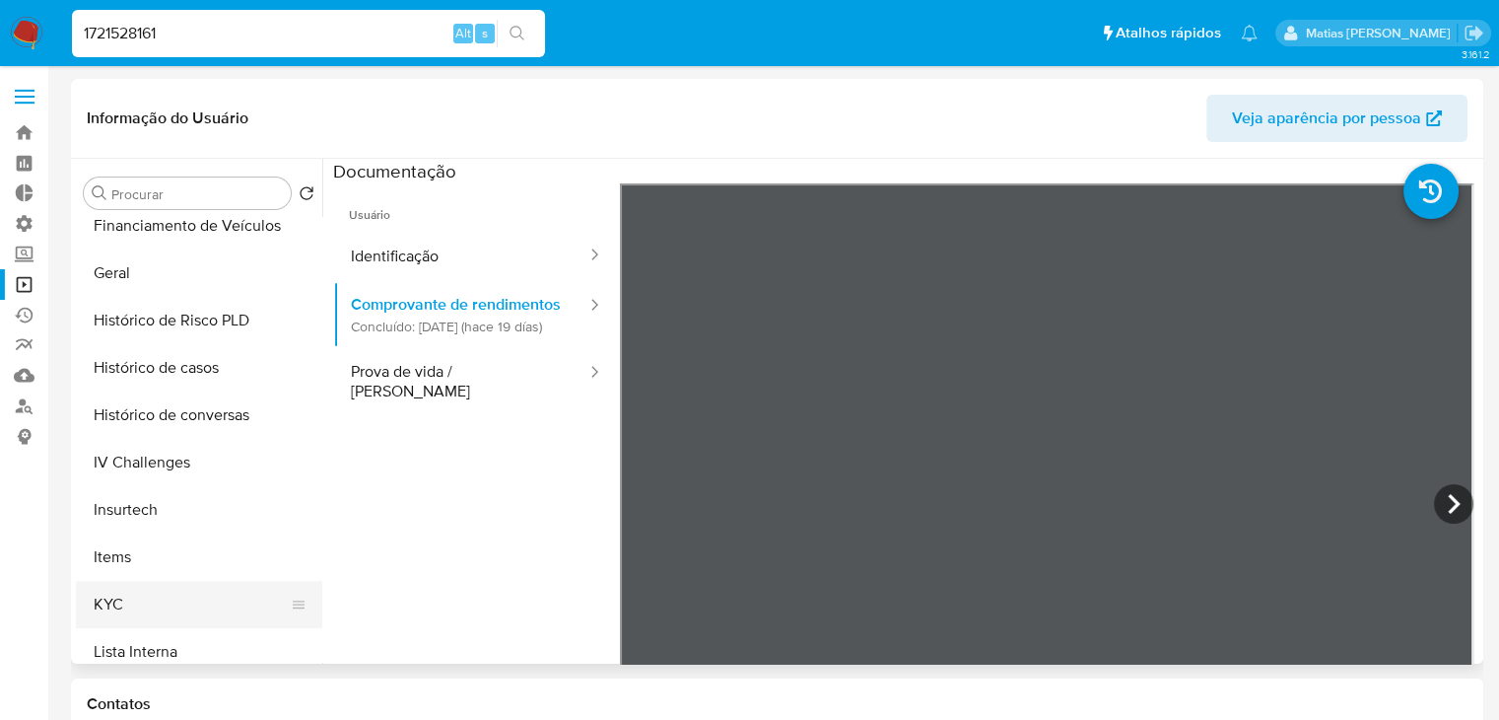
click at [215, 602] on button "KYC" at bounding box center [191, 604] width 231 height 47
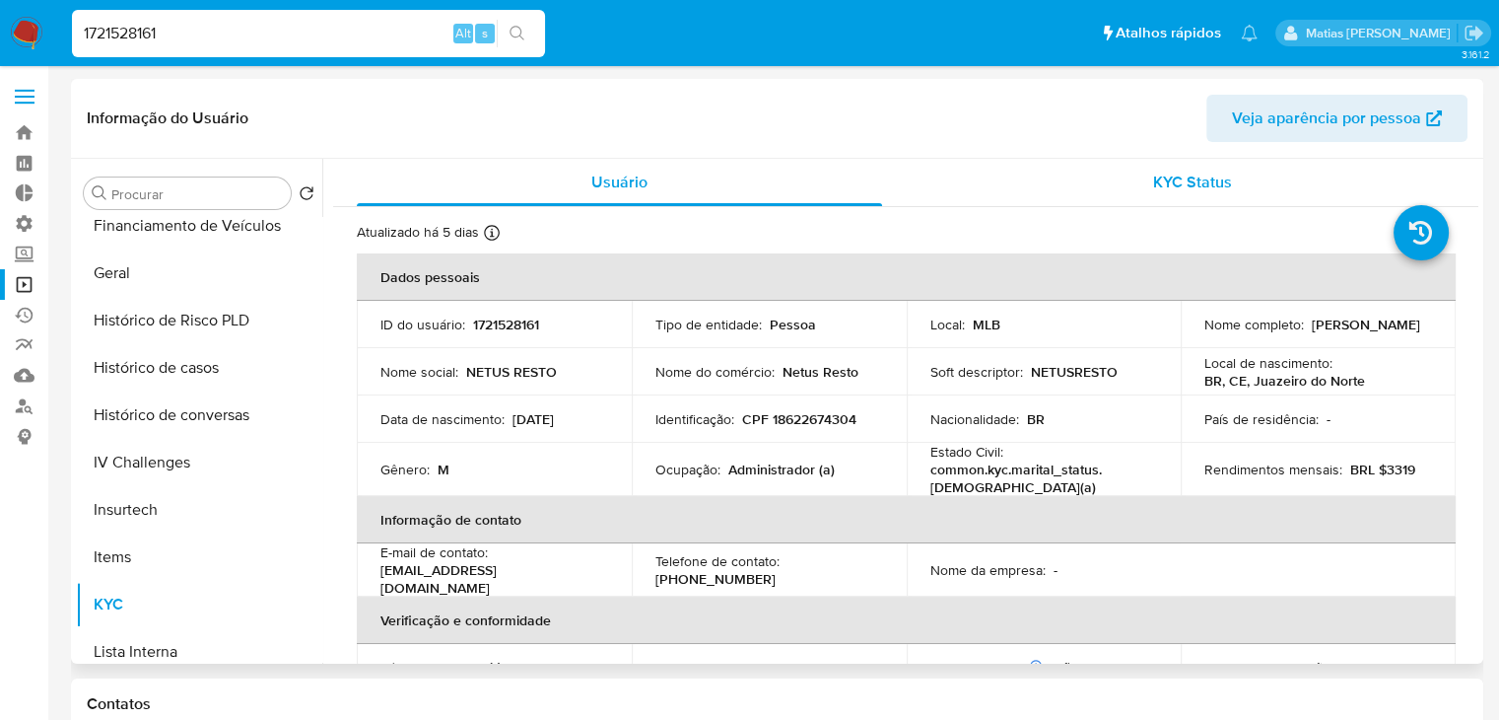
click at [1214, 193] on span "KYC Status" at bounding box center [1192, 182] width 79 height 23
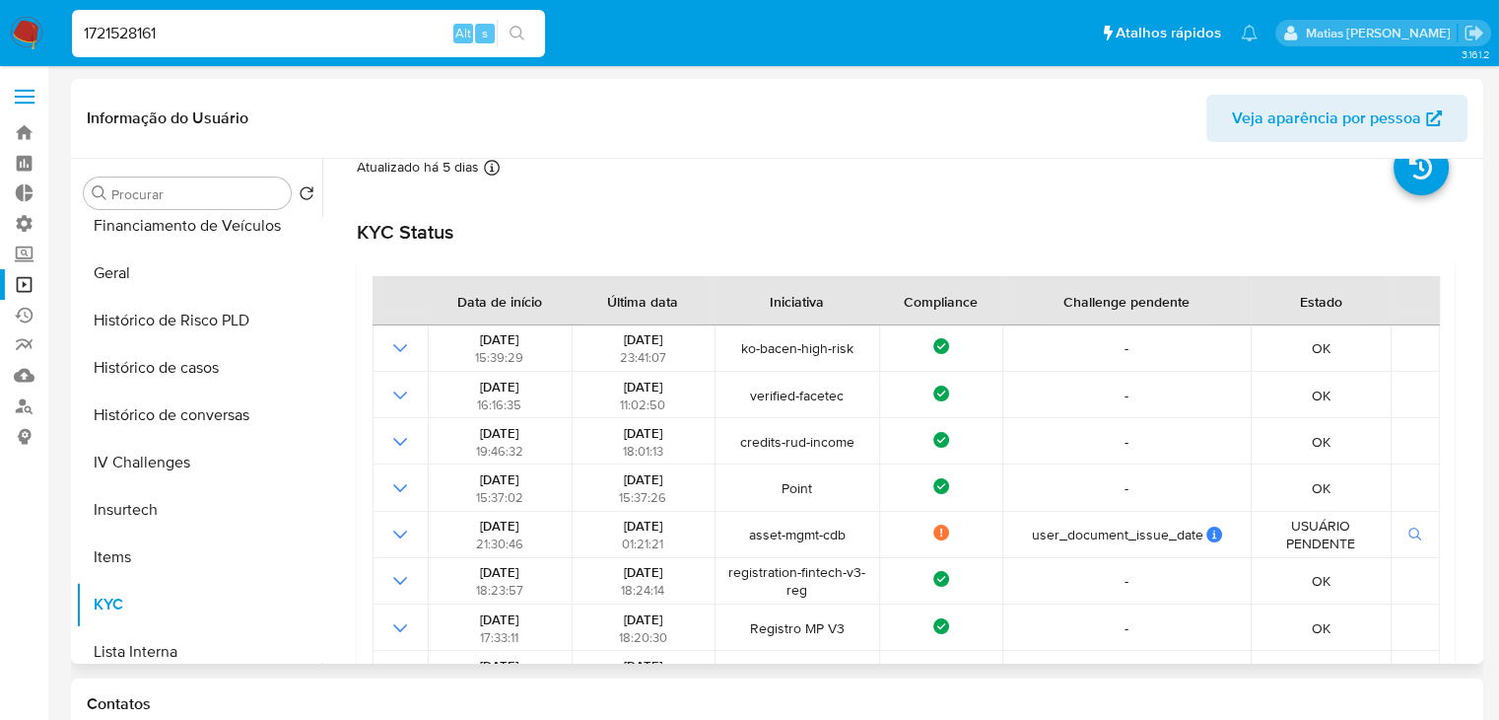
scroll to position [0, 0]
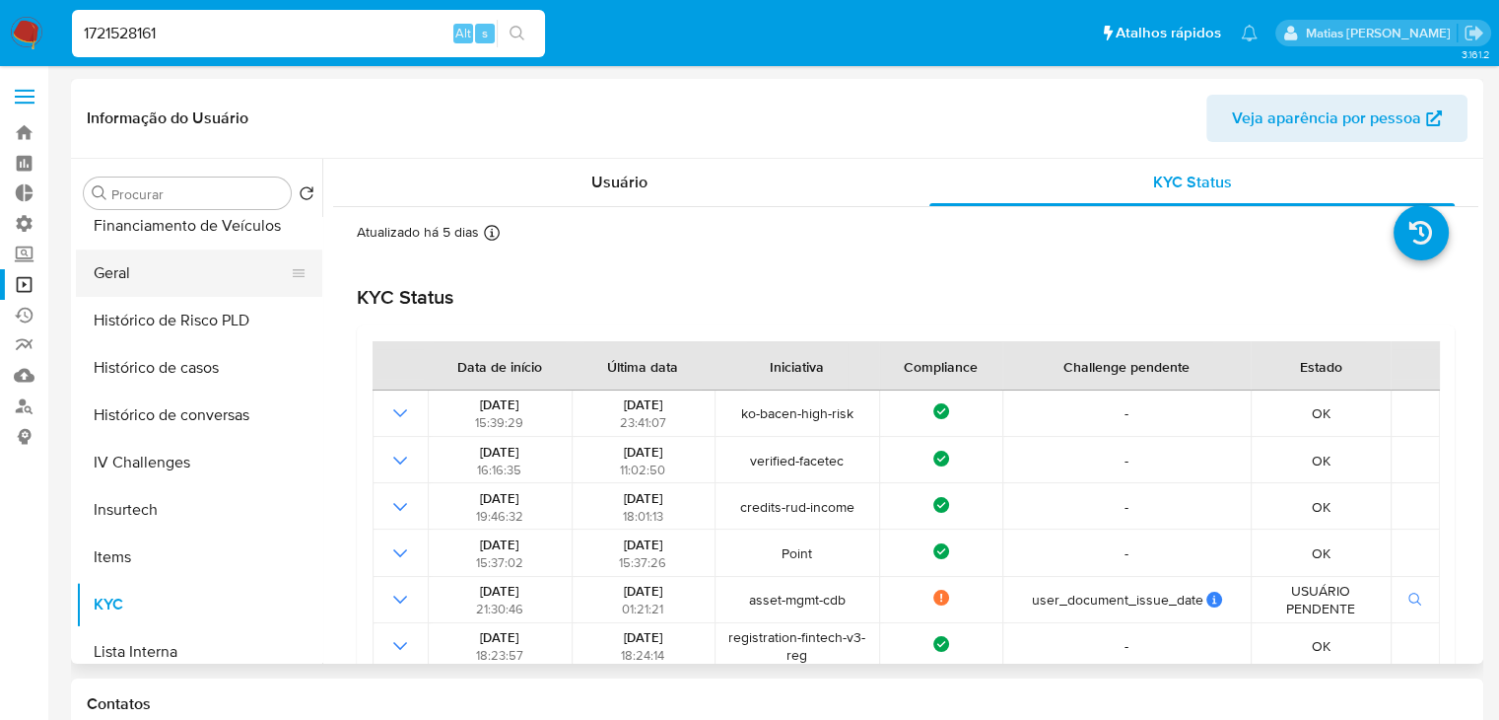
click at [176, 269] on button "Geral" at bounding box center [191, 272] width 231 height 47
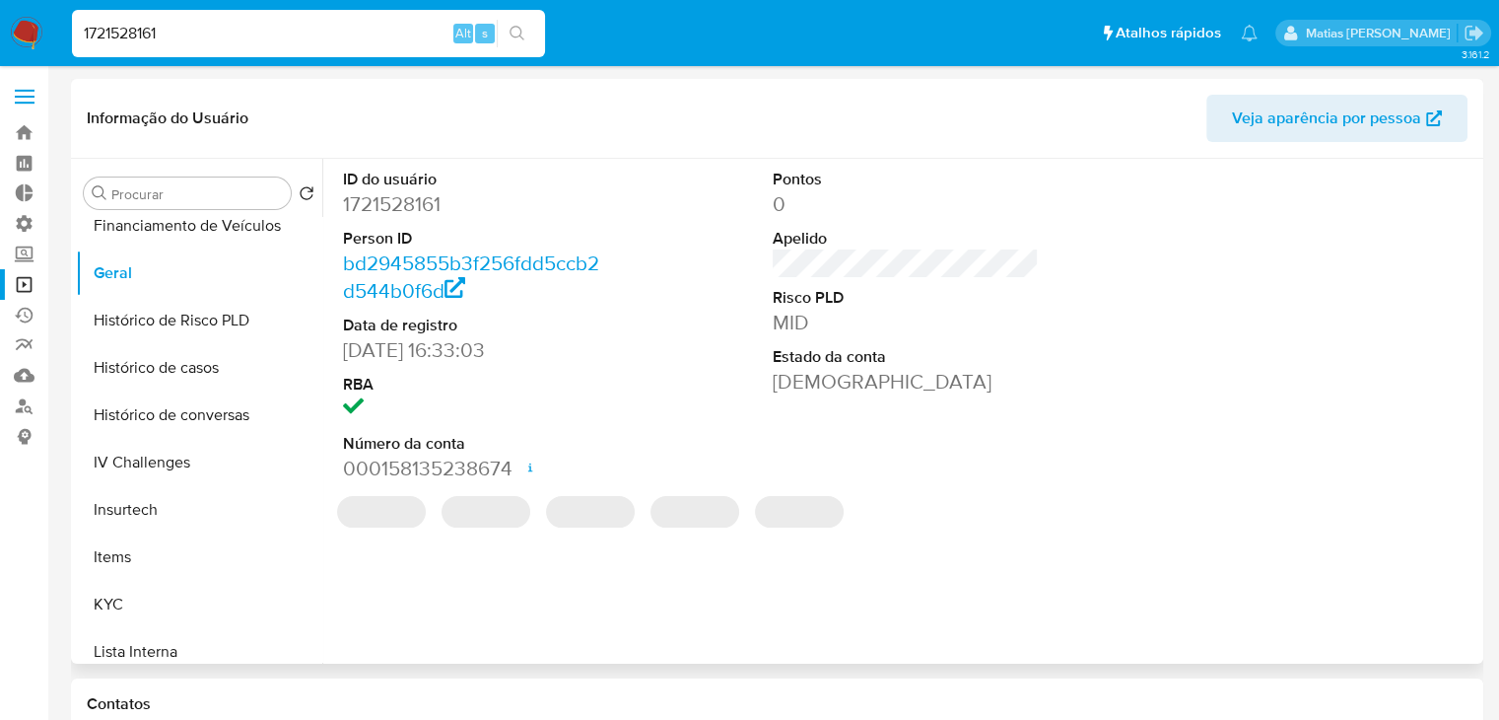
click at [372, 204] on dd "1721528161" at bounding box center [476, 204] width 267 height 28
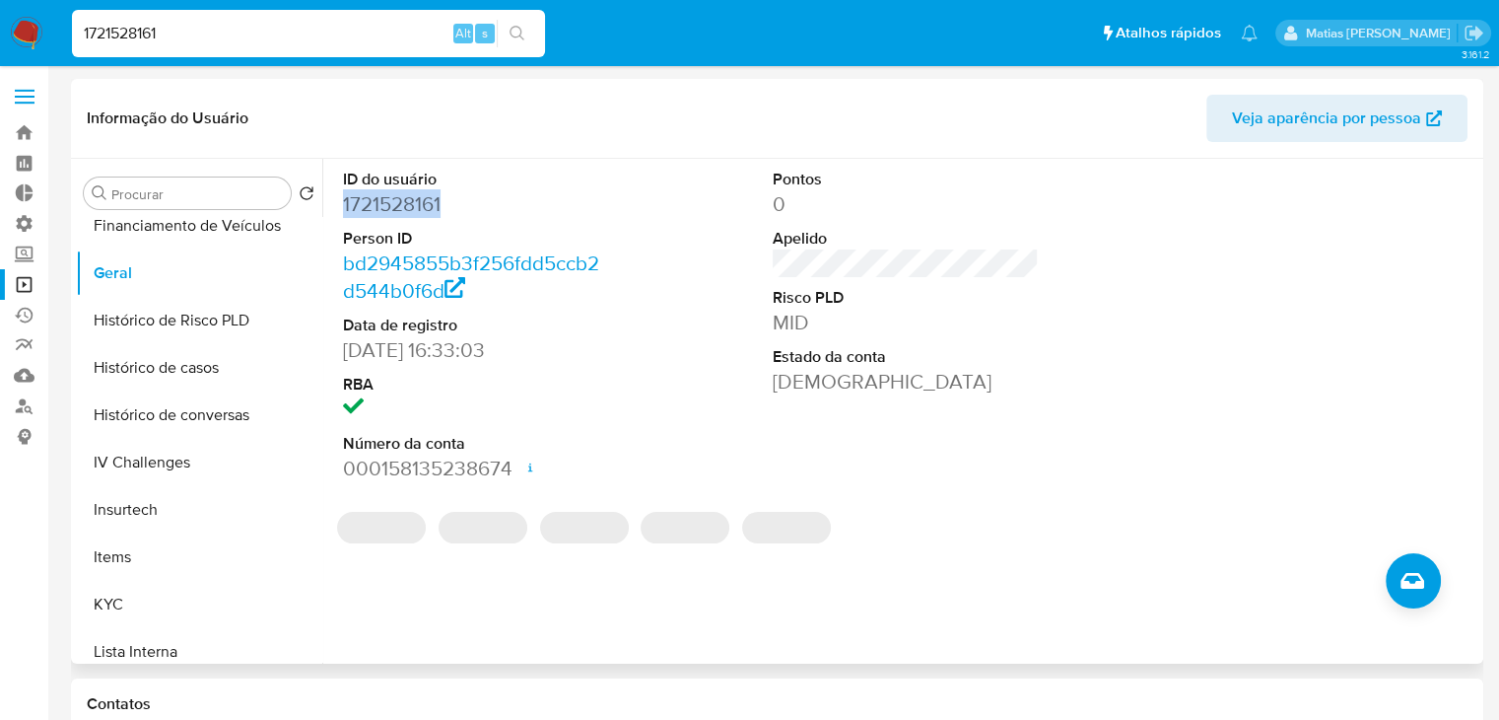
click at [372, 204] on dd "1721528161" at bounding box center [476, 204] width 267 height 28
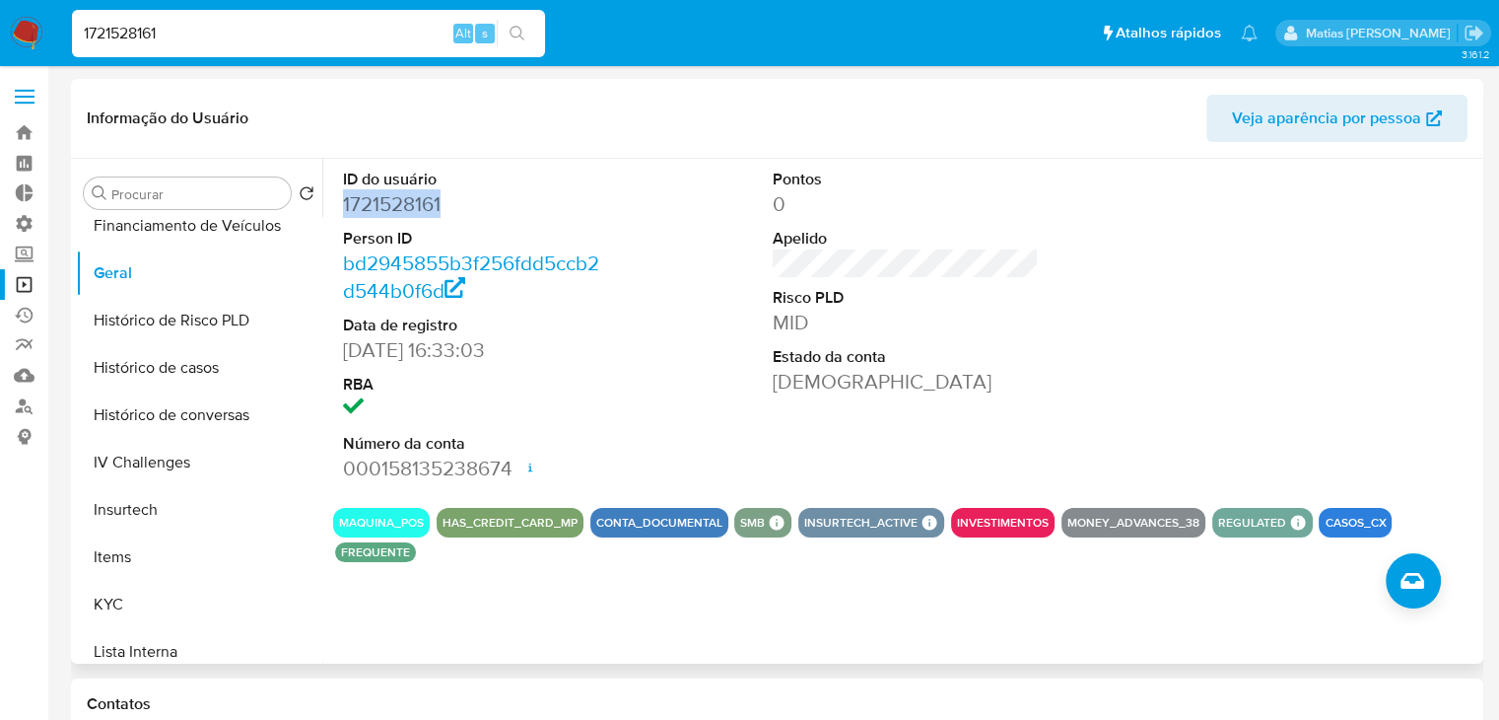
copy dd "1721528161"
click at [25, 289] on link "Operações em massa" at bounding box center [117, 284] width 235 height 31
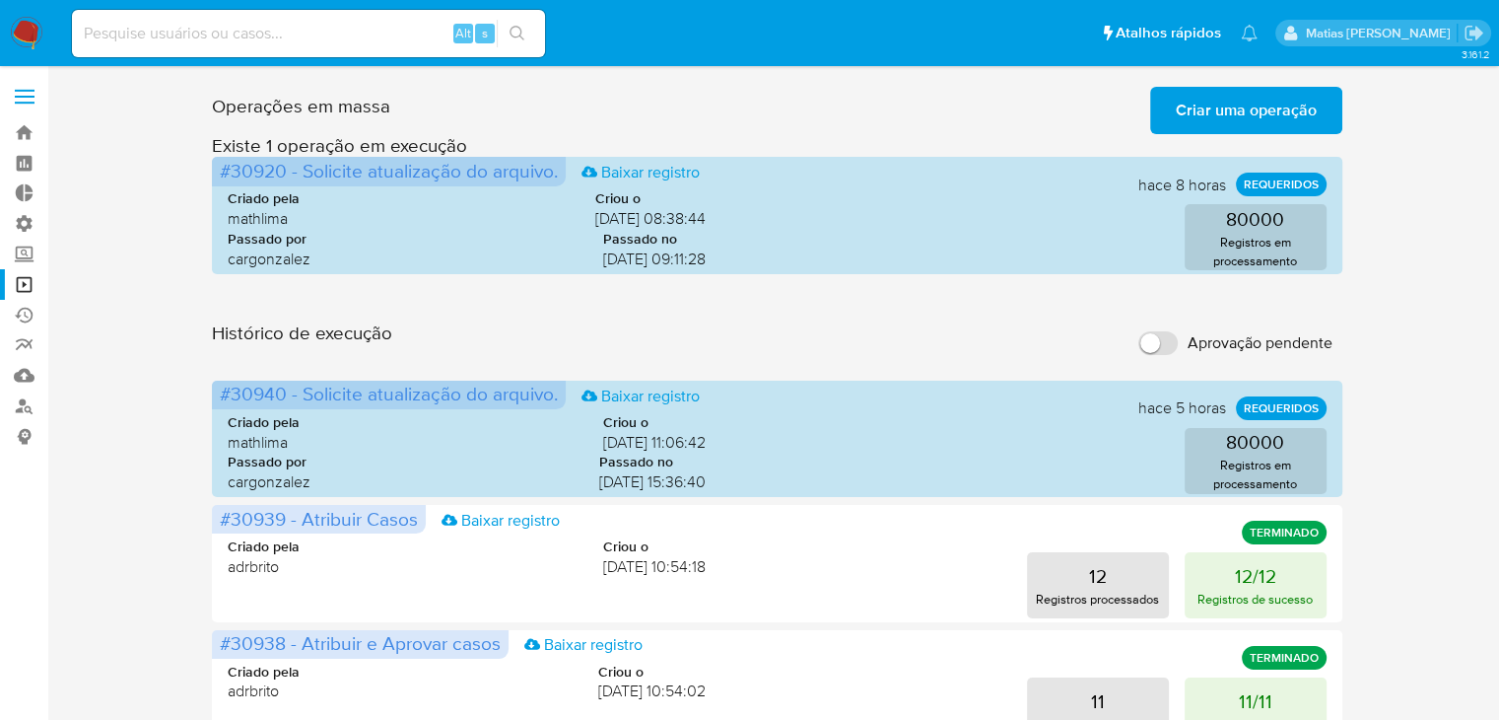
click at [1244, 118] on span "Criar uma operação" at bounding box center [1246, 110] width 141 height 43
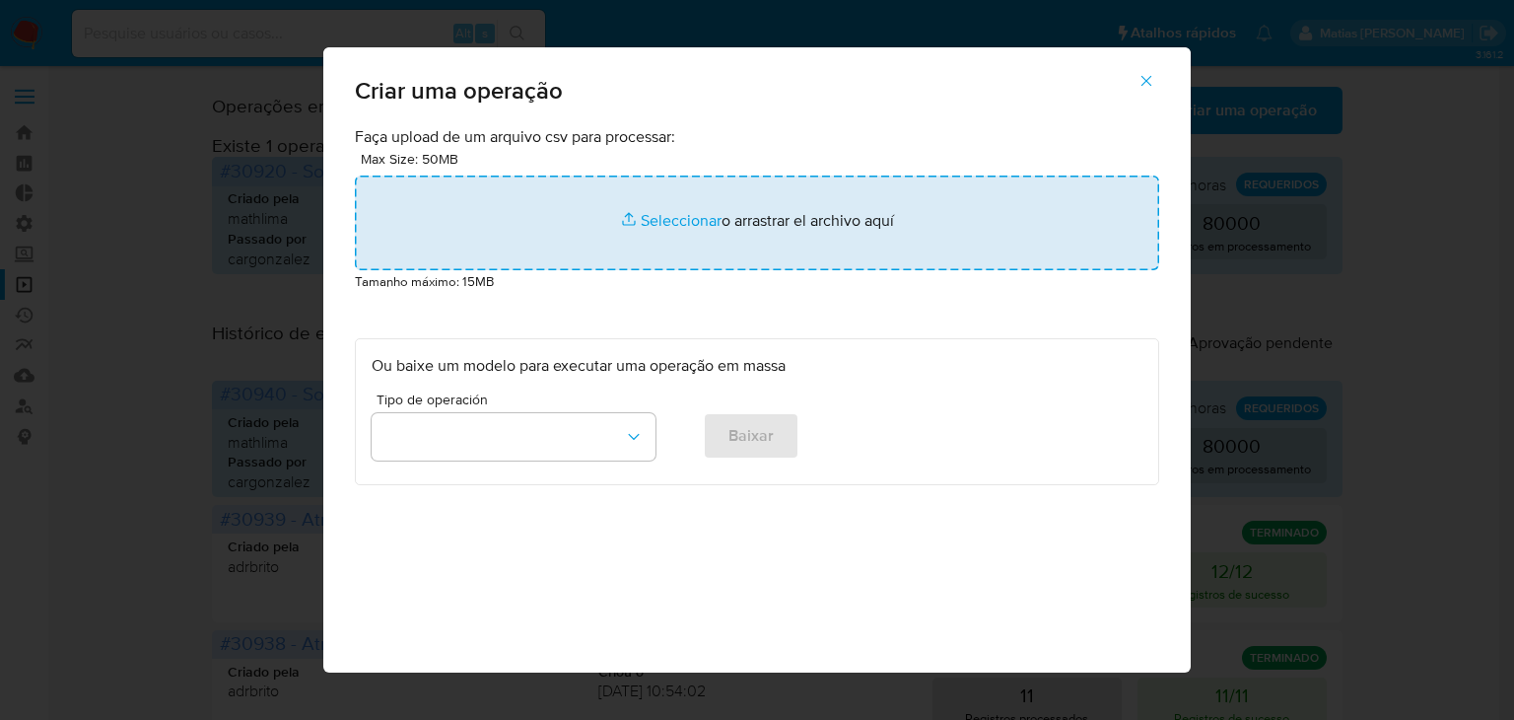
click at [655, 224] on input "file" at bounding box center [757, 222] width 804 height 95
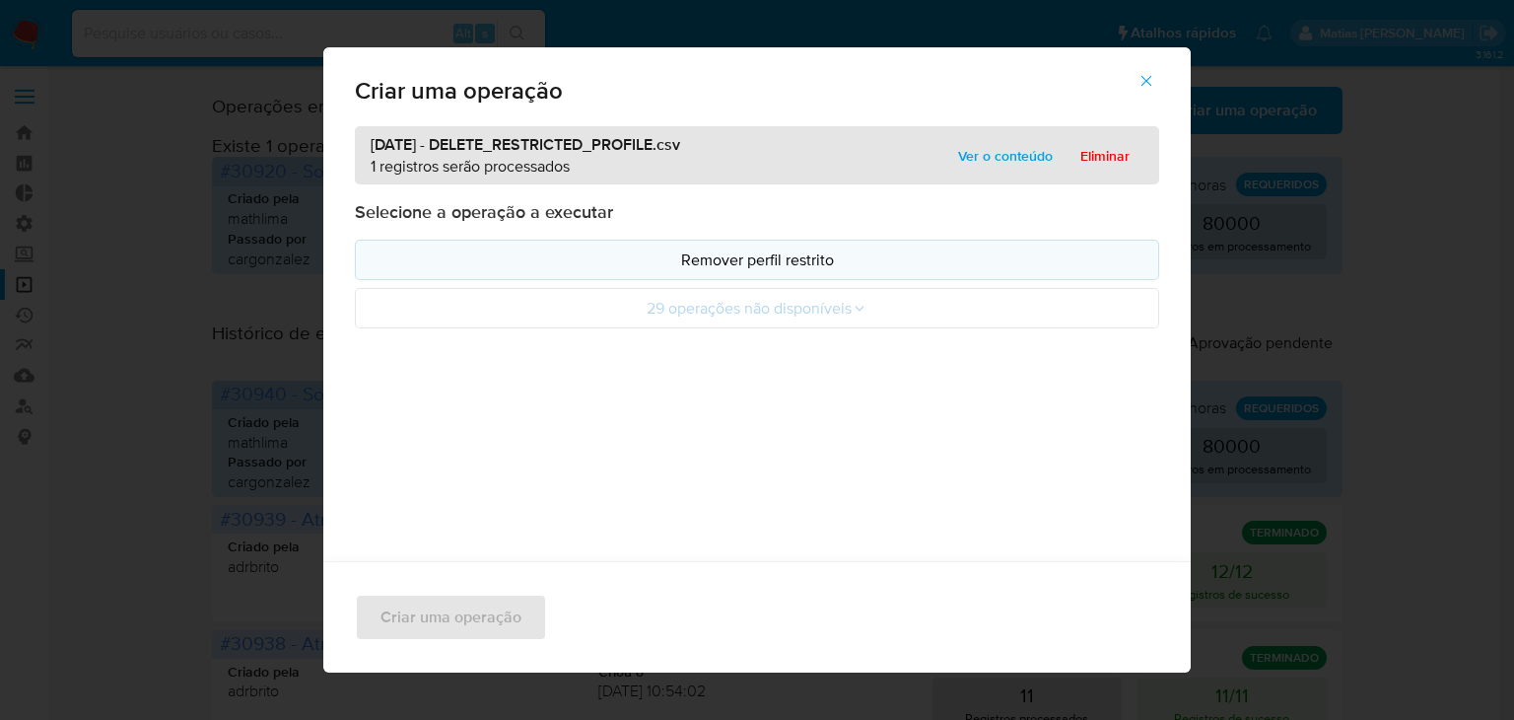
click at [720, 250] on p "Remover perfil restrito" at bounding box center [757, 259] width 771 height 23
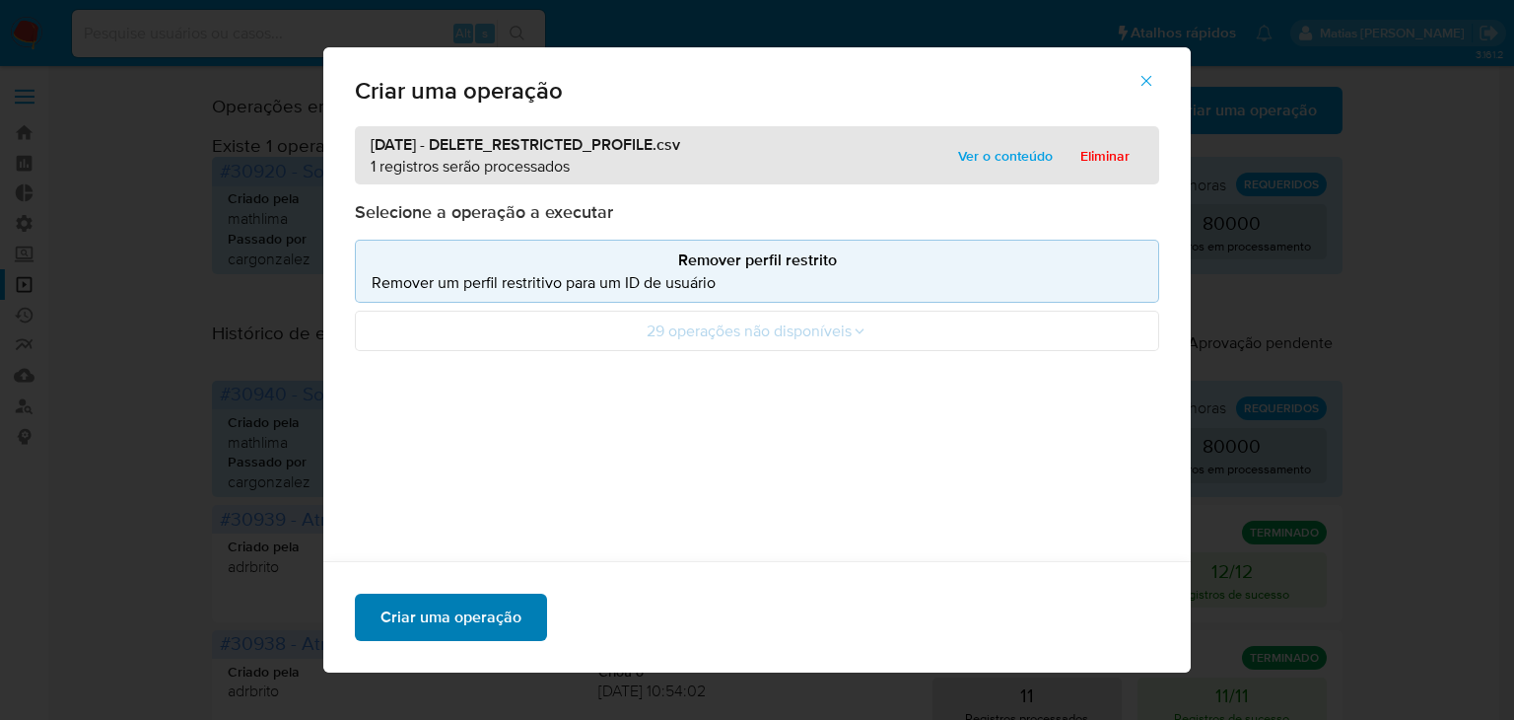
click at [469, 626] on span "Criar uma operação" at bounding box center [451, 616] width 141 height 43
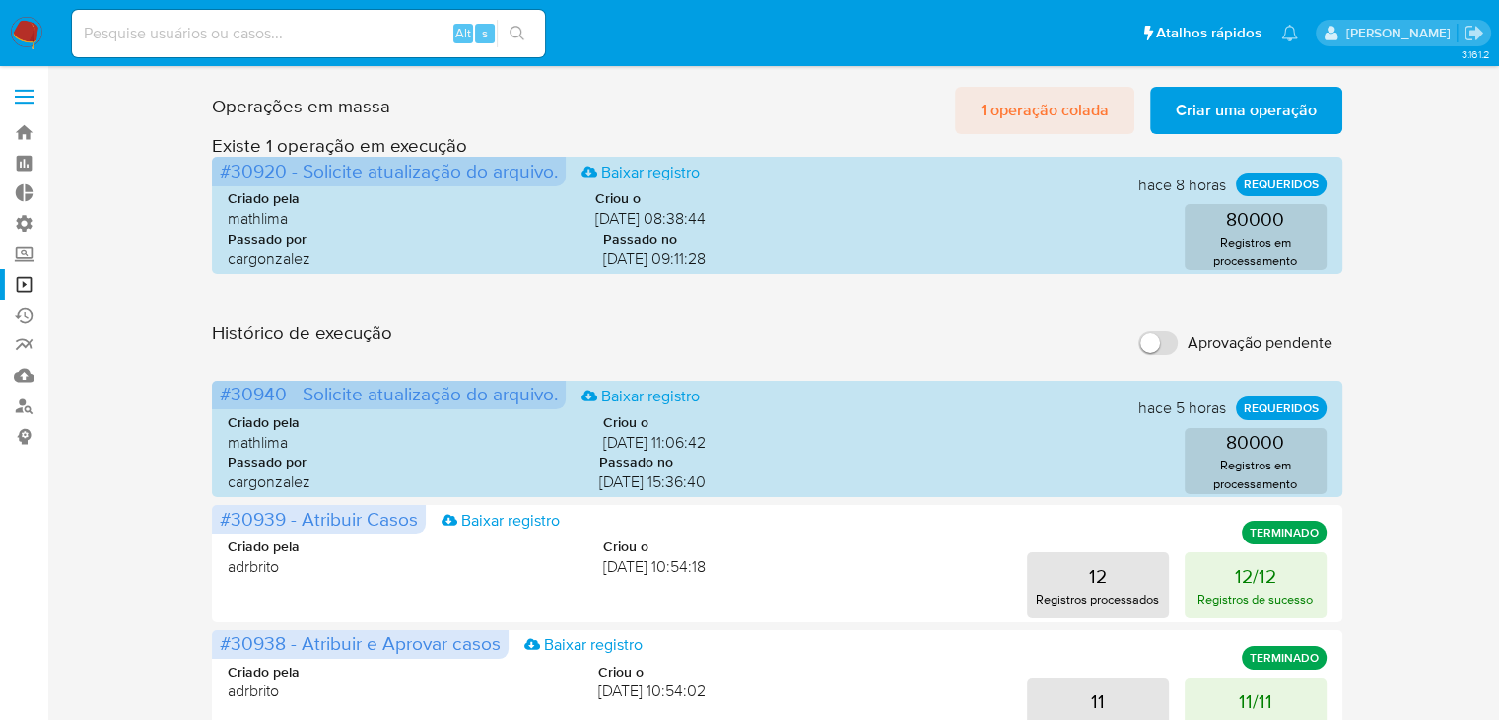
click at [1035, 119] on span "1 operação colada" at bounding box center [1045, 110] width 128 height 43
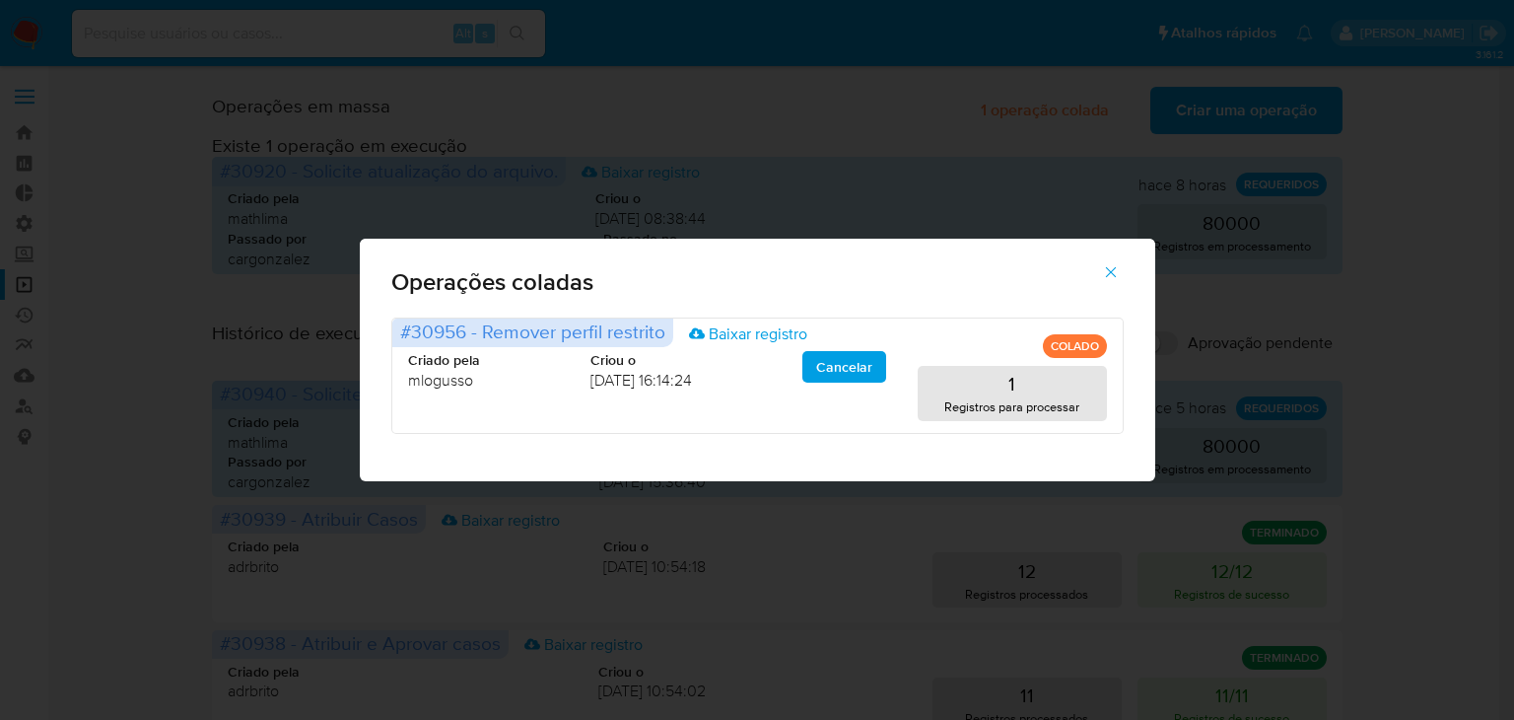
click at [1113, 265] on icon "button" at bounding box center [1111, 272] width 18 height 18
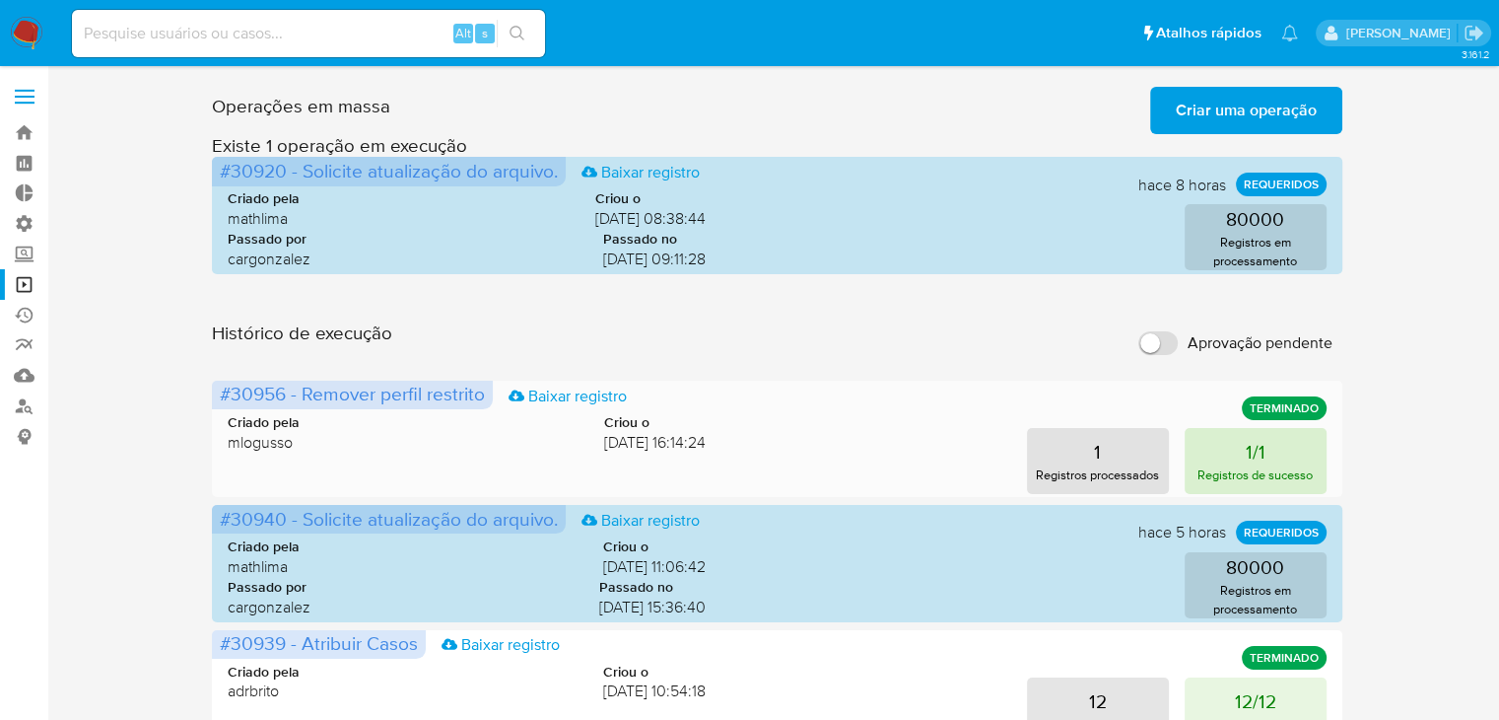
click at [1246, 471] on p "Registros de sucesso" at bounding box center [1255, 474] width 115 height 19
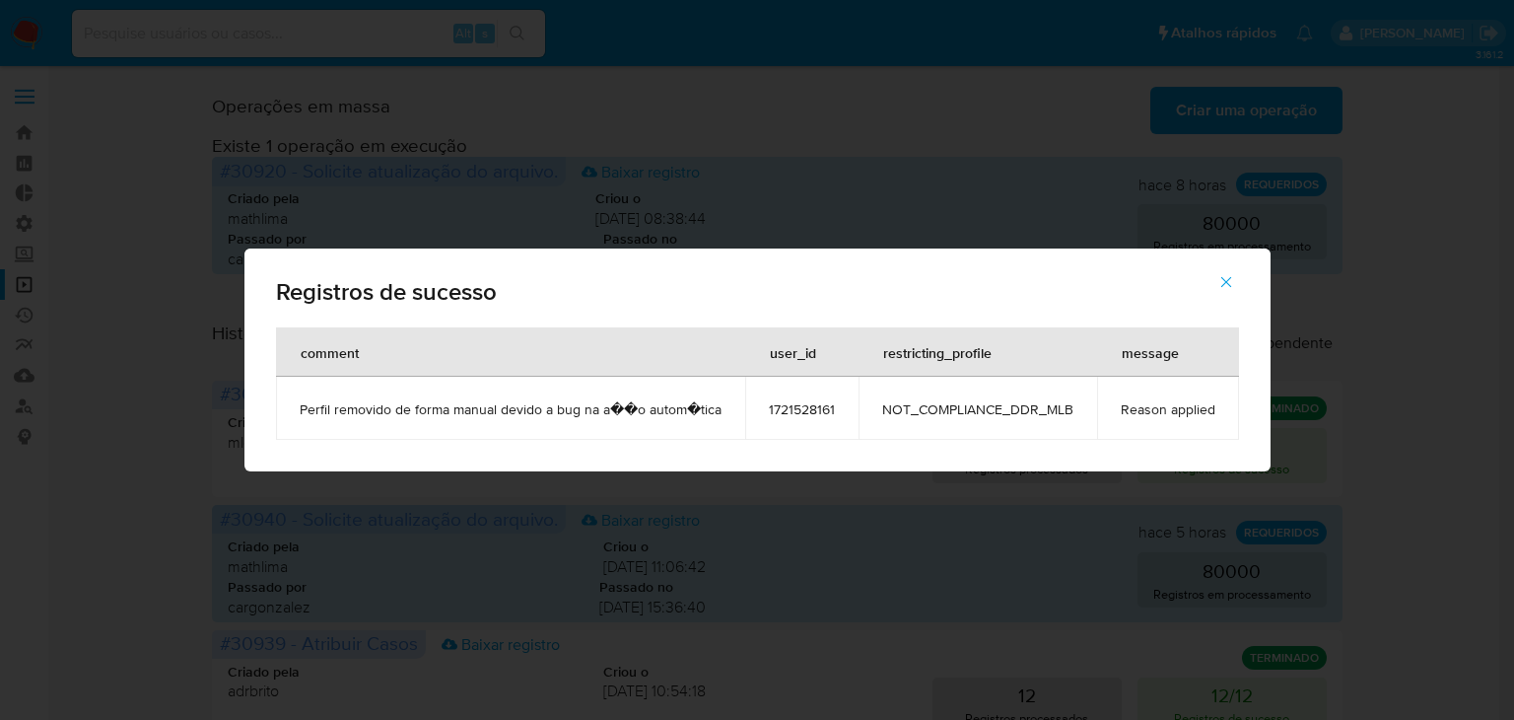
click at [792, 406] on span "1721528161" at bounding box center [802, 409] width 66 height 18
click at [1227, 283] on icon "button" at bounding box center [1226, 282] width 18 height 18
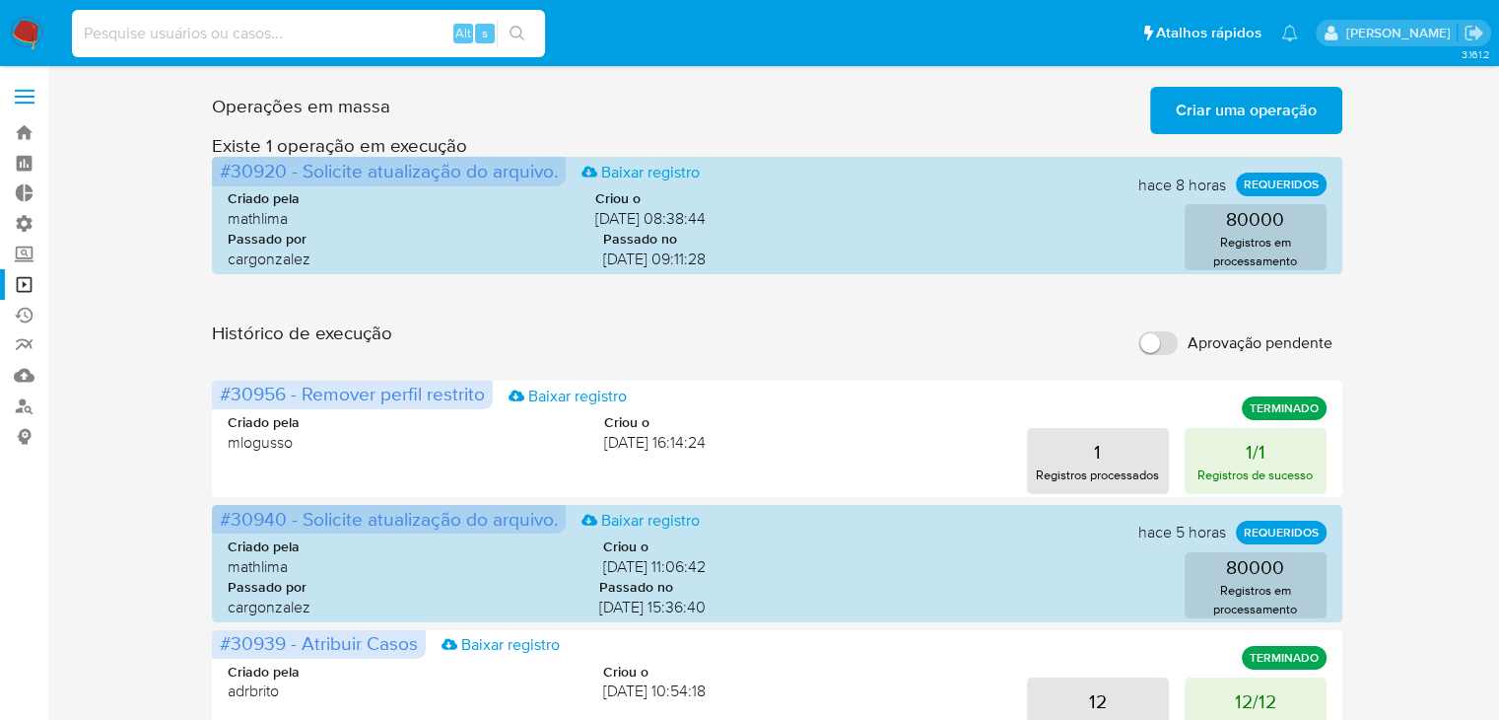
click at [266, 43] on input at bounding box center [308, 34] width 473 height 26
paste input "1721528161"
type input "1721528161"
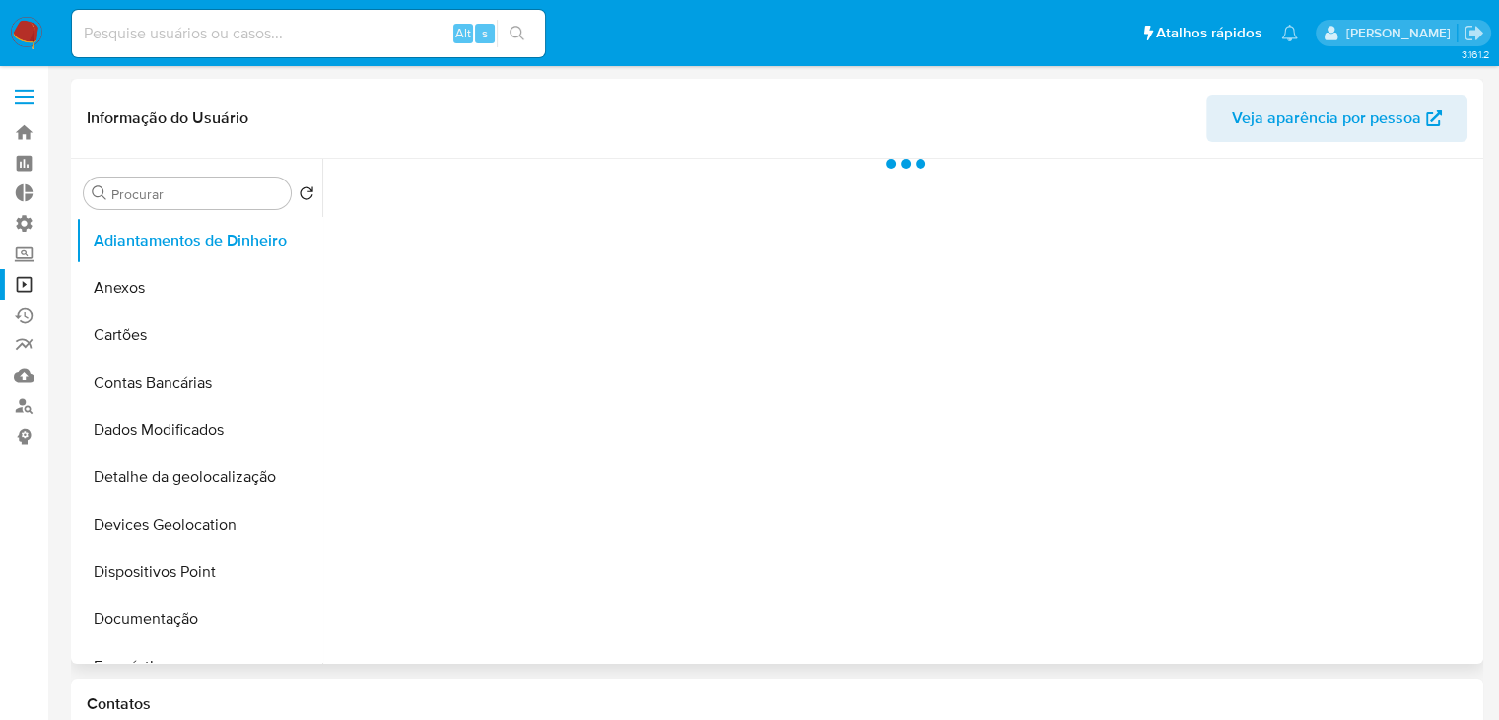
select select "10"
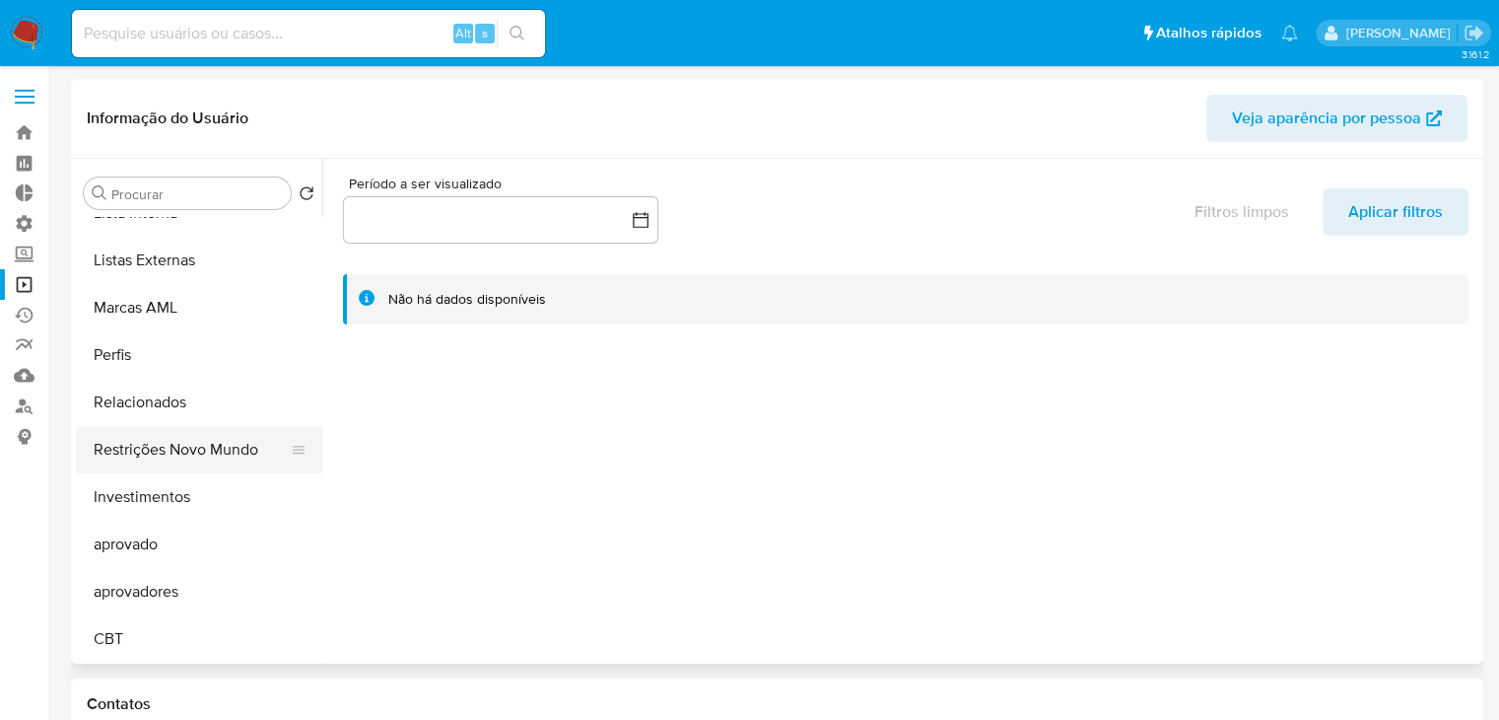
click at [225, 451] on button "Restrições Novo Mundo" at bounding box center [191, 449] width 231 height 47
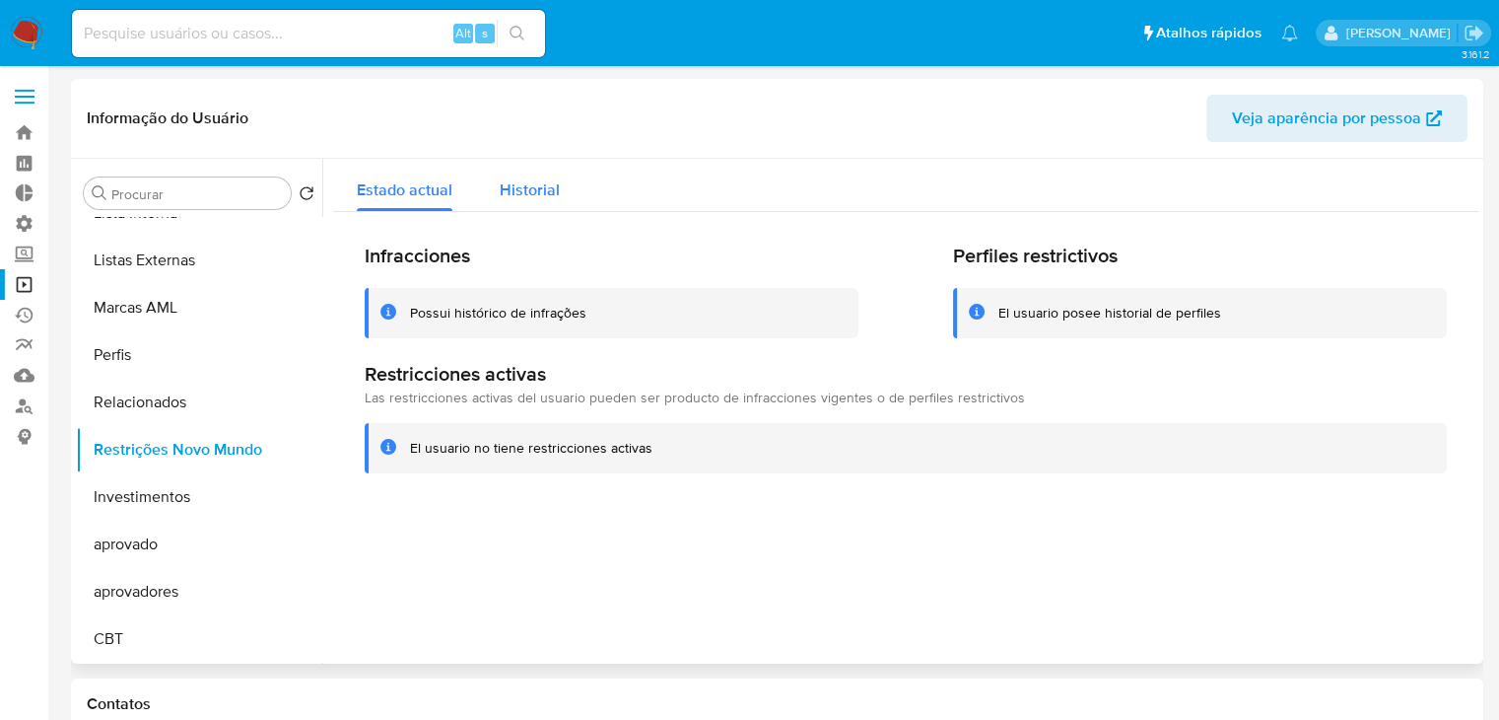
click at [536, 191] on span "Historial" at bounding box center [530, 189] width 60 height 23
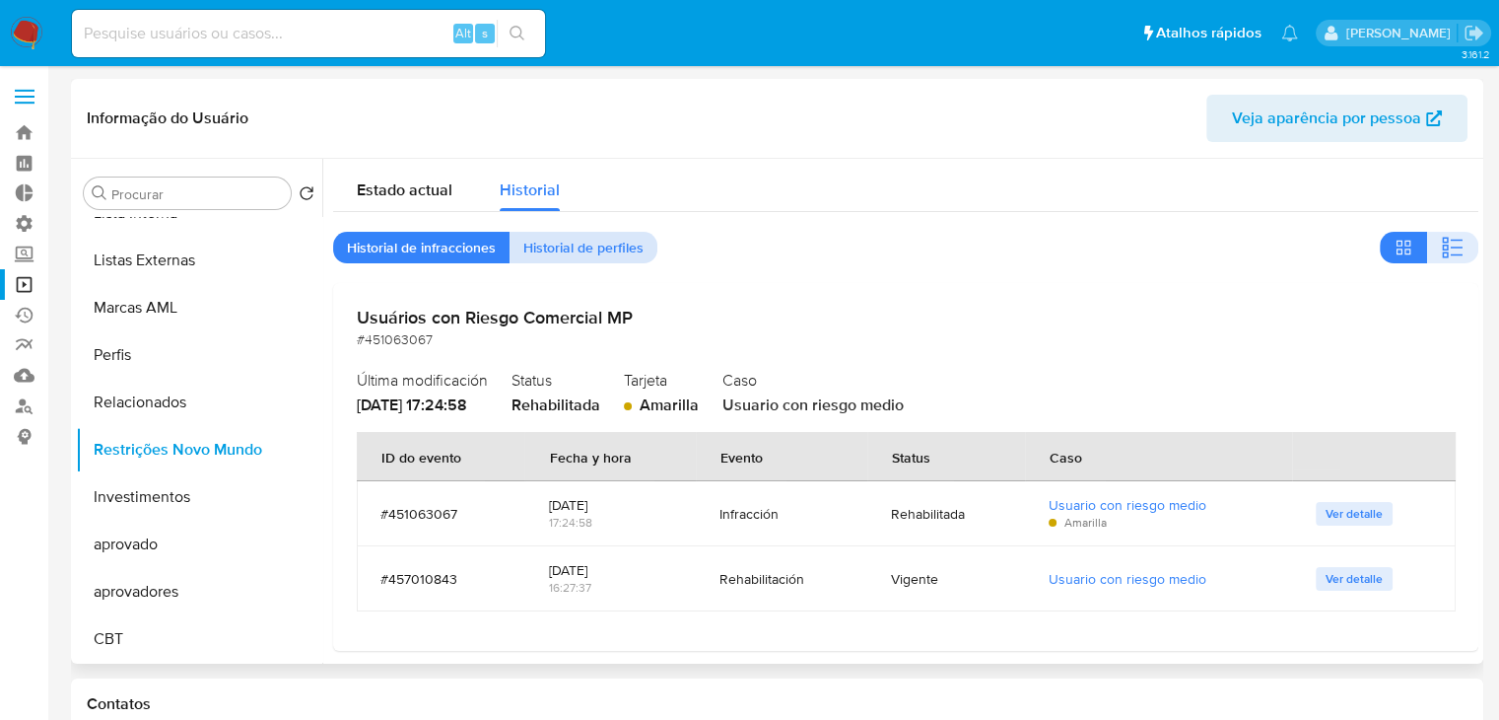
click at [573, 248] on span "Historial de perfiles" at bounding box center [583, 248] width 120 height 28
